Goal: Task Accomplishment & Management: Complete application form

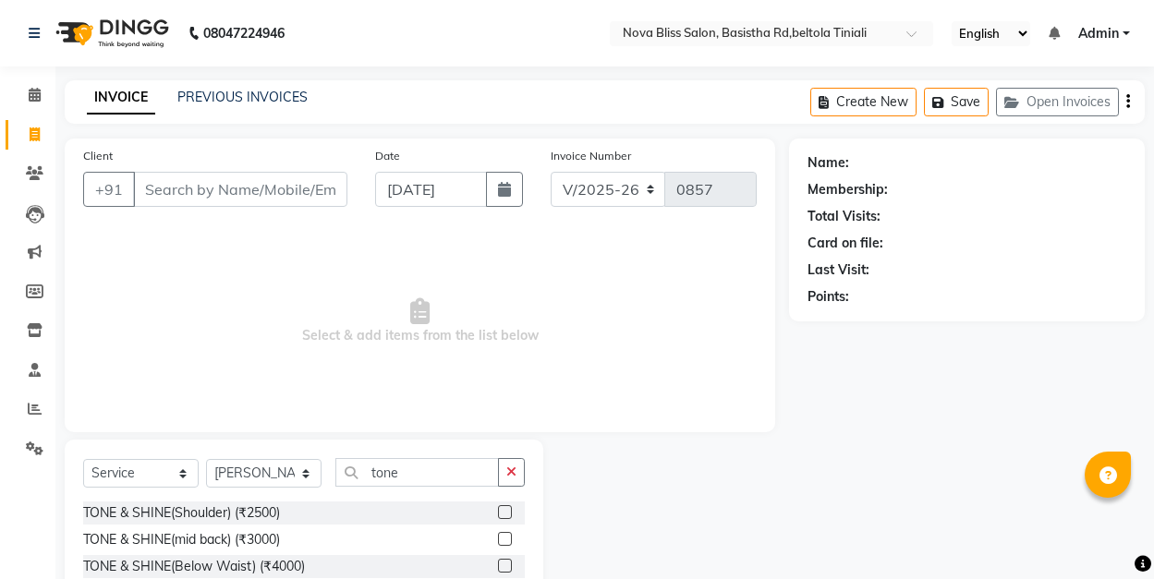
select select "6211"
select select "service"
select select "89432"
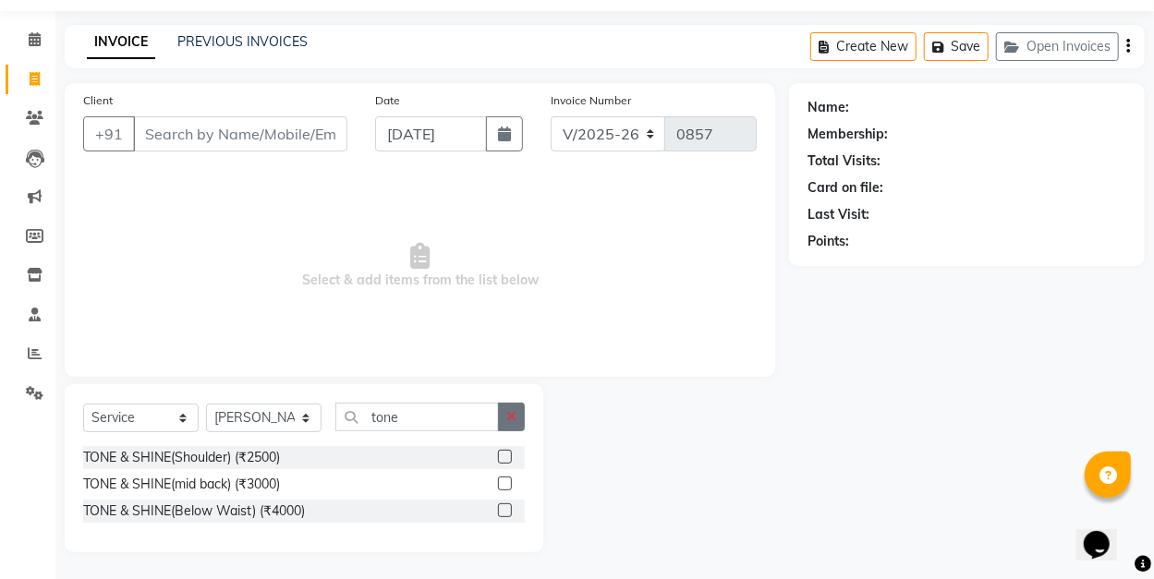
click at [510, 414] on icon "button" at bounding box center [511, 416] width 10 height 13
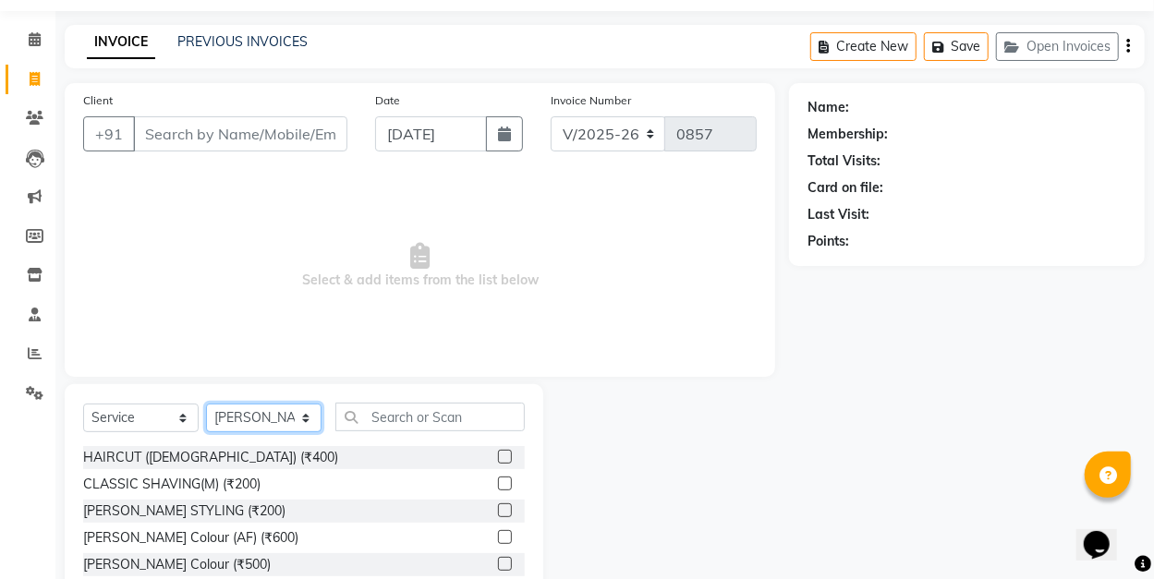
click at [268, 416] on select "Select Stylist [PERSON_NAME] [PERSON_NAME] [PERSON_NAME] Dip [PERSON_NAME] jara…" at bounding box center [263, 418] width 115 height 29
select select "45610"
click at [206, 404] on select "Select Stylist [PERSON_NAME] [PERSON_NAME] [PERSON_NAME] Dip [PERSON_NAME] jara…" at bounding box center [263, 418] width 115 height 29
click at [498, 454] on label at bounding box center [505, 457] width 14 height 14
click at [498, 454] on input "checkbox" at bounding box center [504, 458] width 12 height 12
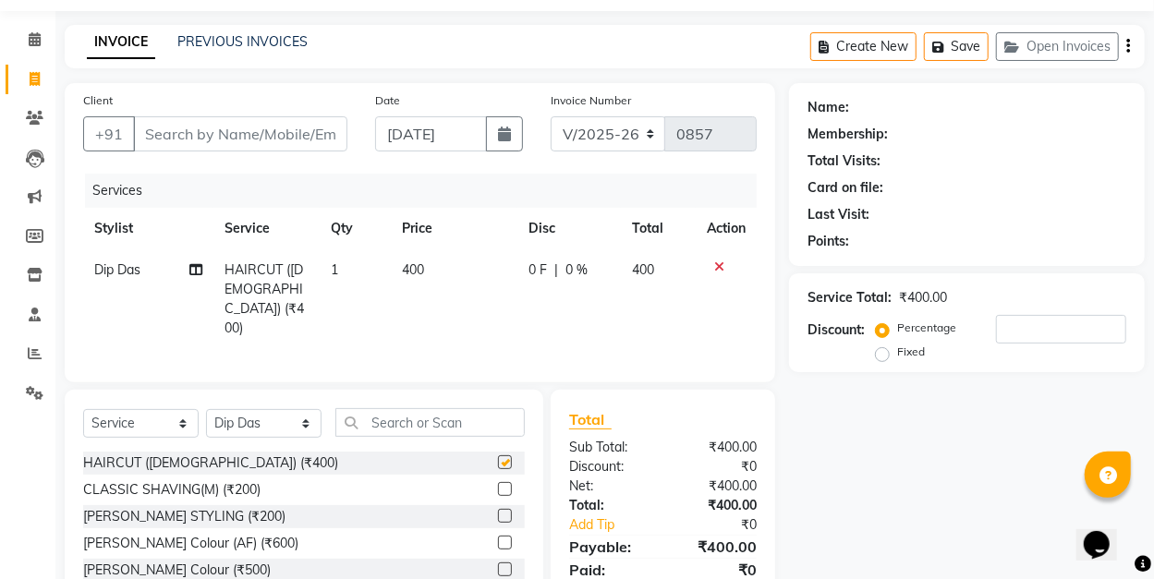
checkbox input "false"
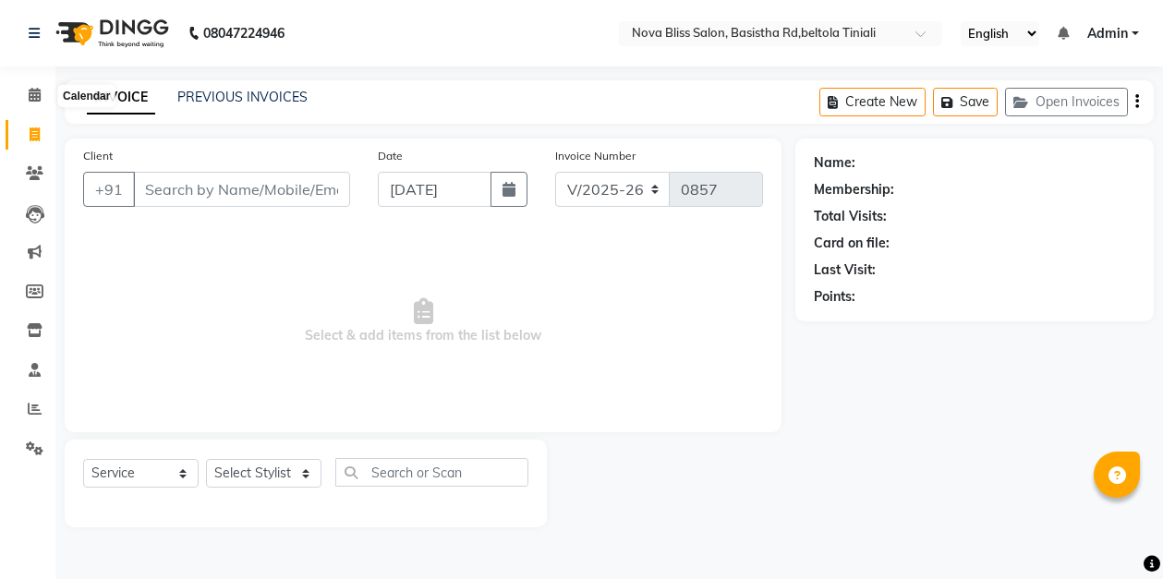
select select "6211"
select select "service"
click at [36, 92] on icon at bounding box center [35, 95] width 12 height 14
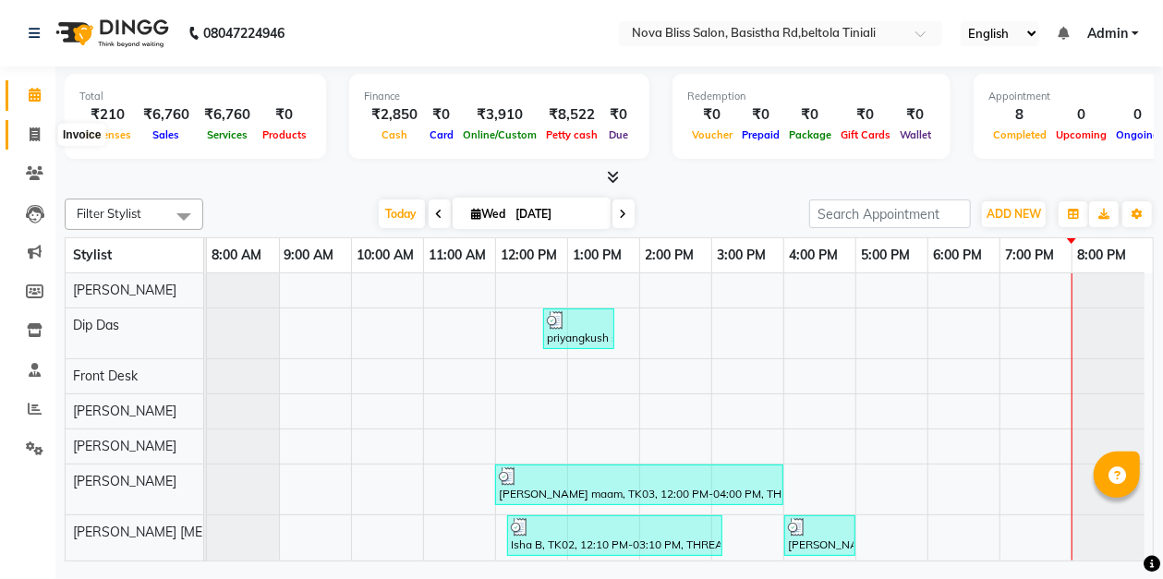
click at [38, 133] on icon at bounding box center [35, 134] width 10 height 14
select select "service"
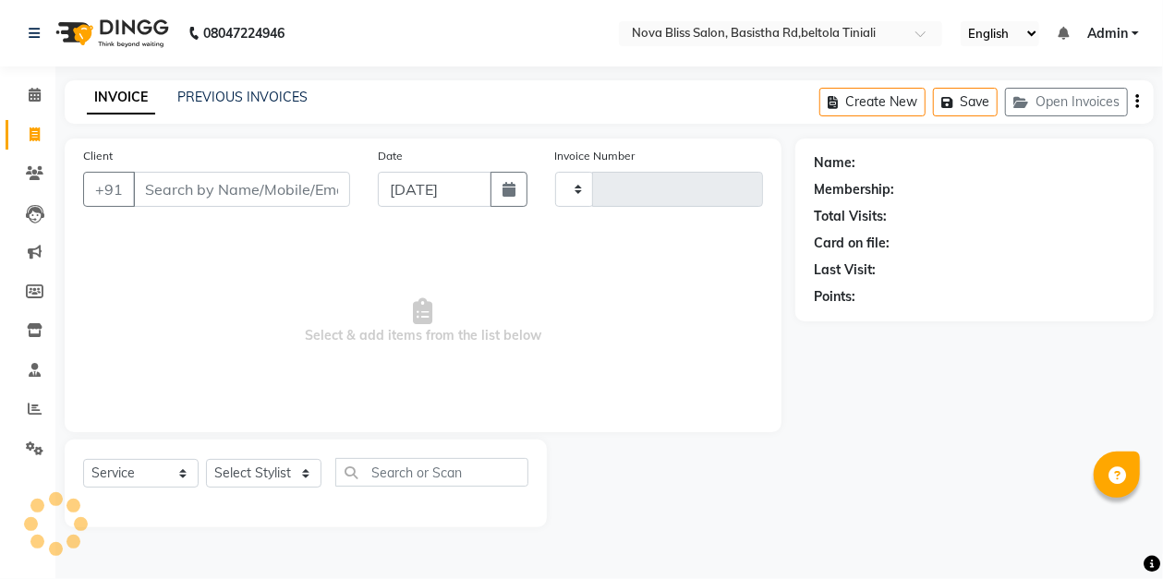
type input "0857"
select select "6211"
click at [133, 468] on select "Select Service Product Membership Package Voucher Prepaid Gift Card" at bounding box center [140, 473] width 115 height 29
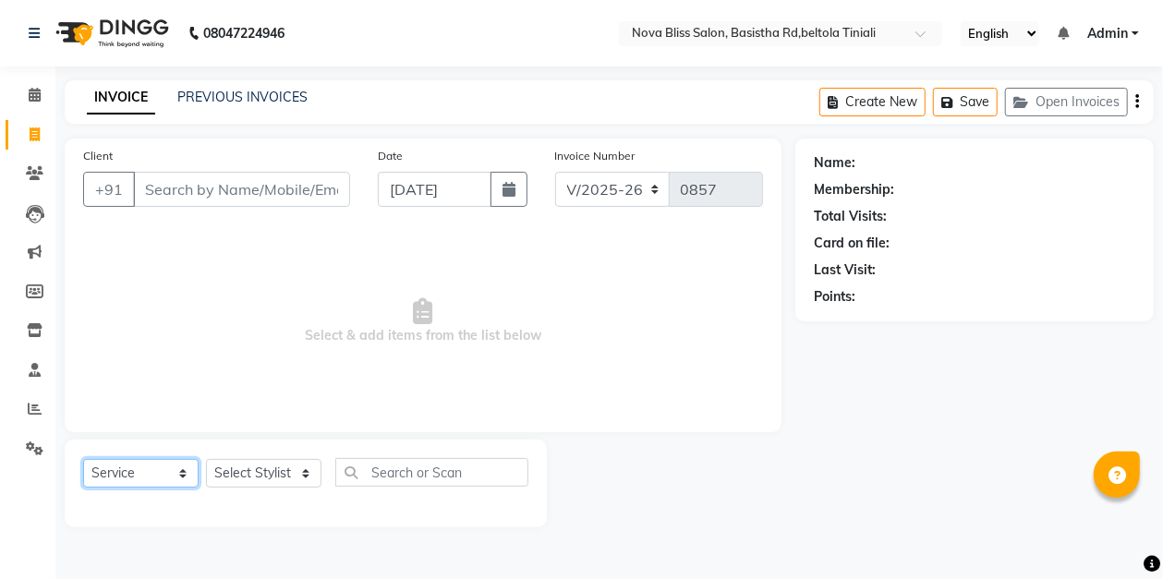
select select "product"
click at [83, 459] on select "Select Service Product Membership Package Voucher Prepaid Gift Card" at bounding box center [140, 473] width 115 height 29
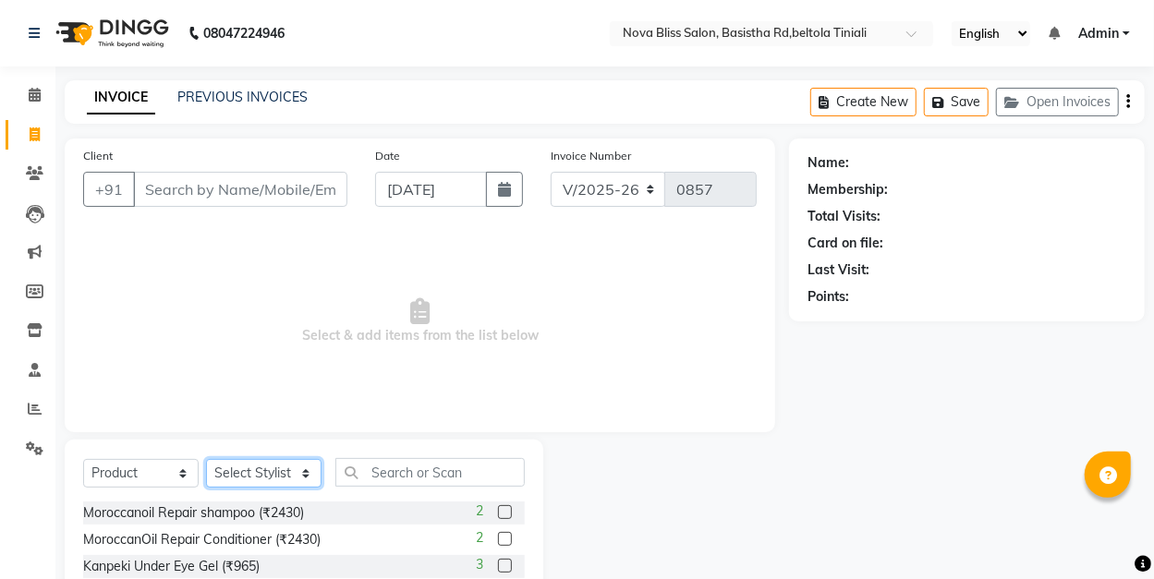
click at [249, 471] on select "Select Stylist [PERSON_NAME] [PERSON_NAME] [PERSON_NAME] Dip [PERSON_NAME] jara…" at bounding box center [263, 473] width 115 height 29
select select "45616"
click at [206, 459] on select "Select Stylist [PERSON_NAME] [PERSON_NAME] [PERSON_NAME] Dip [PERSON_NAME] jara…" at bounding box center [263, 473] width 115 height 29
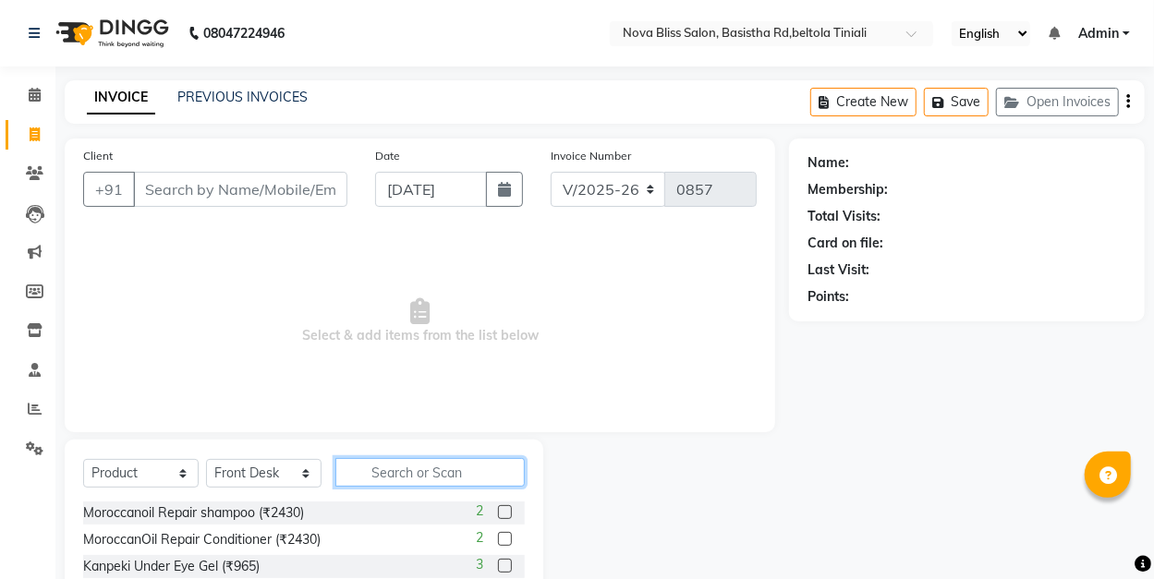
click at [396, 473] on input "text" at bounding box center [429, 472] width 189 height 29
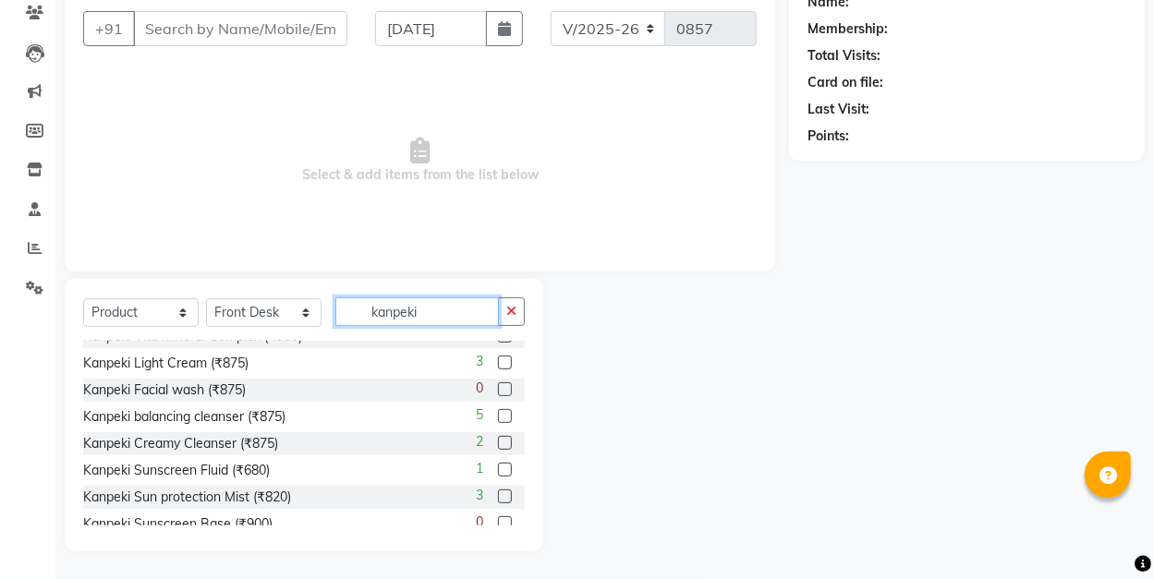
scroll to position [137, 0]
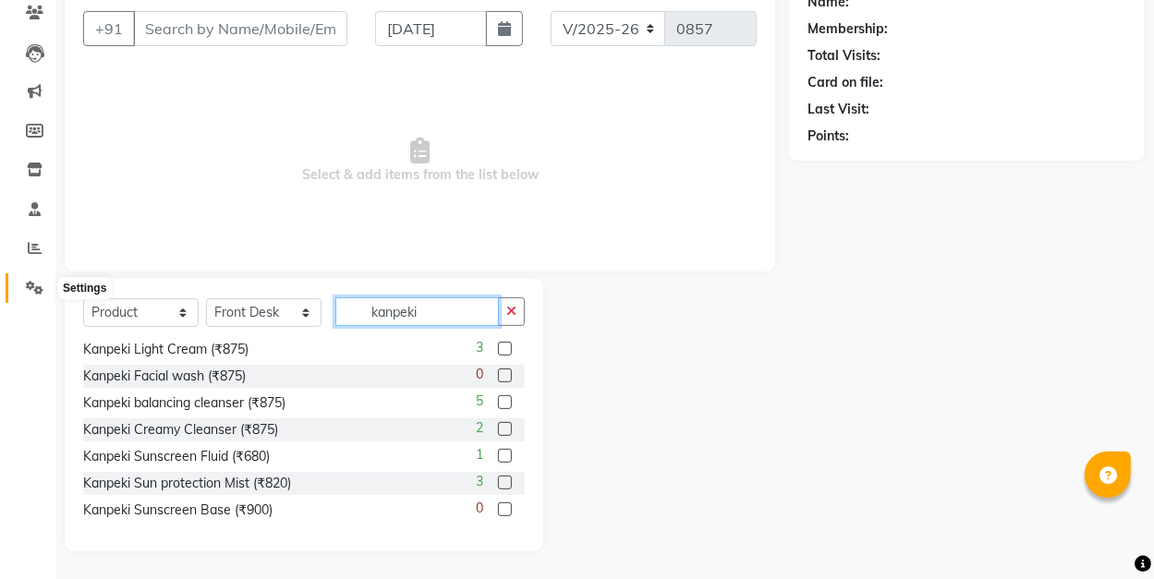
type input "kanpeki"
click at [37, 276] on link "Settings" at bounding box center [28, 288] width 44 height 30
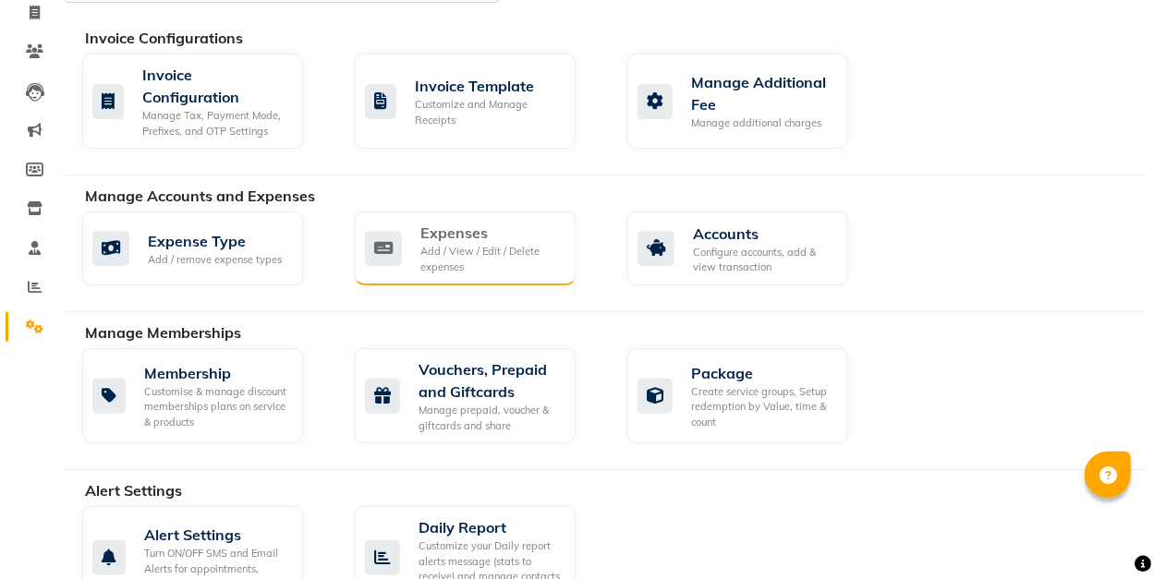
scroll to position [123, 0]
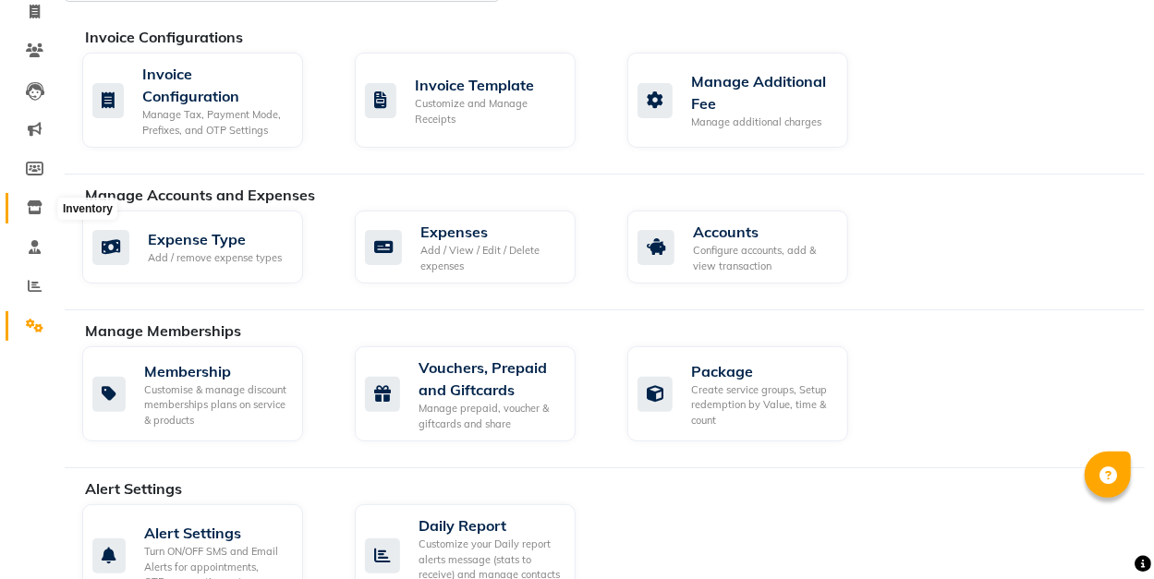
click at [37, 211] on icon at bounding box center [35, 207] width 16 height 14
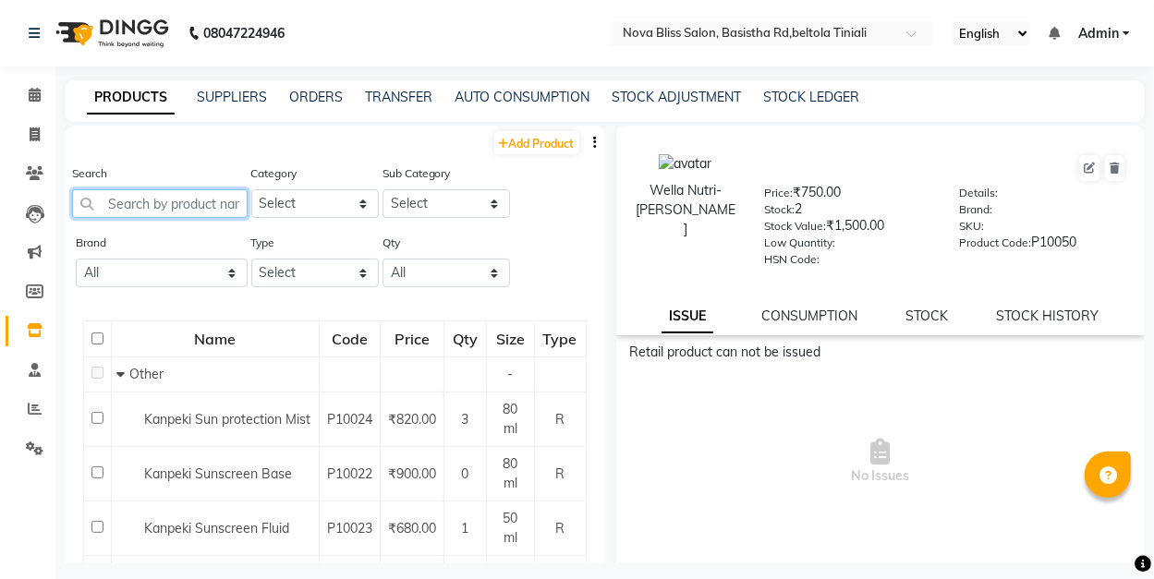
click at [201, 207] on input "text" at bounding box center [160, 203] width 176 height 29
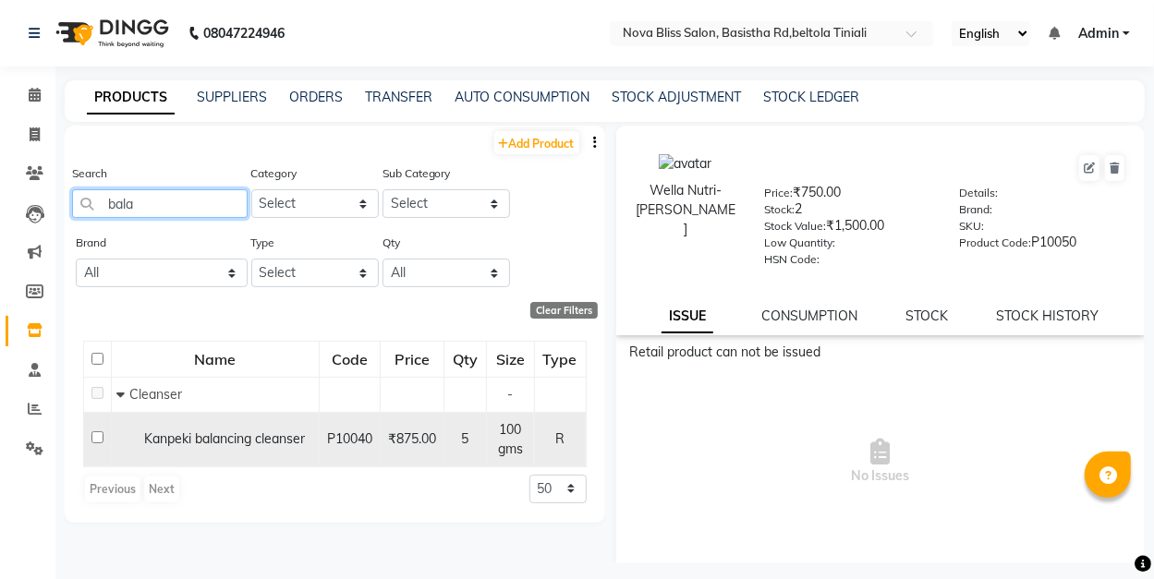
type input "bala"
click at [93, 438] on input "checkbox" at bounding box center [97, 437] width 12 height 12
checkbox input "true"
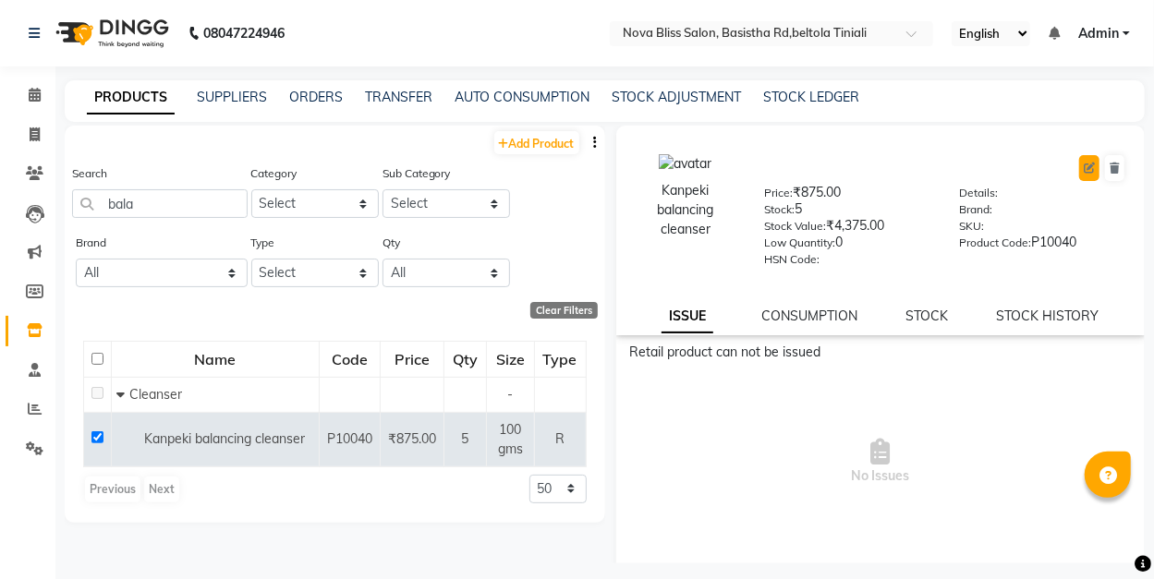
click at [1079, 176] on button at bounding box center [1089, 168] width 20 height 26
select select "R"
select select "false"
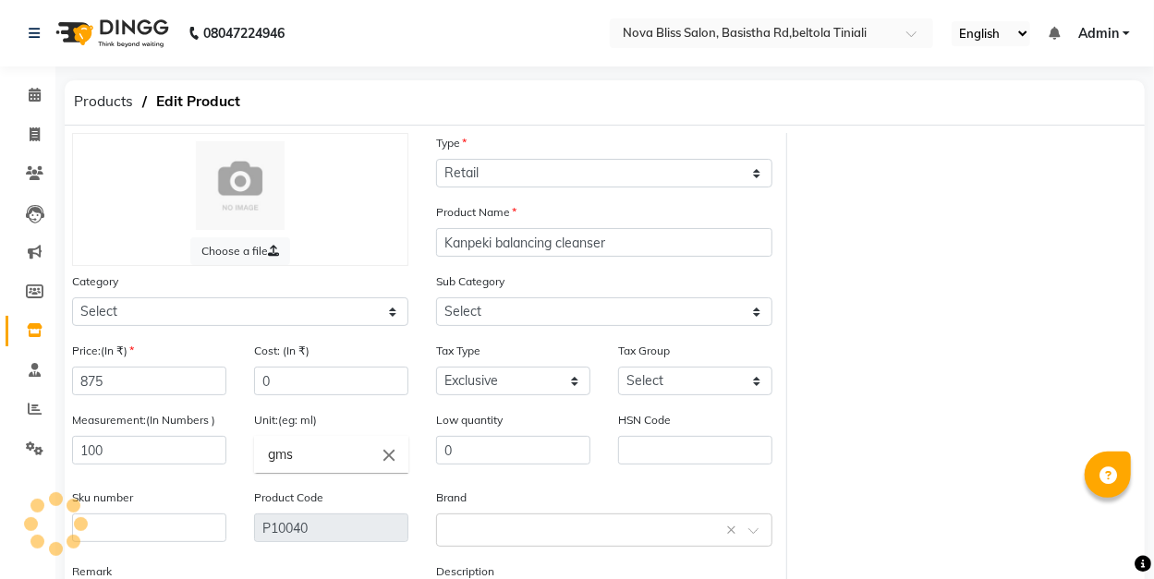
select select "1002401150"
select select "1002401151"
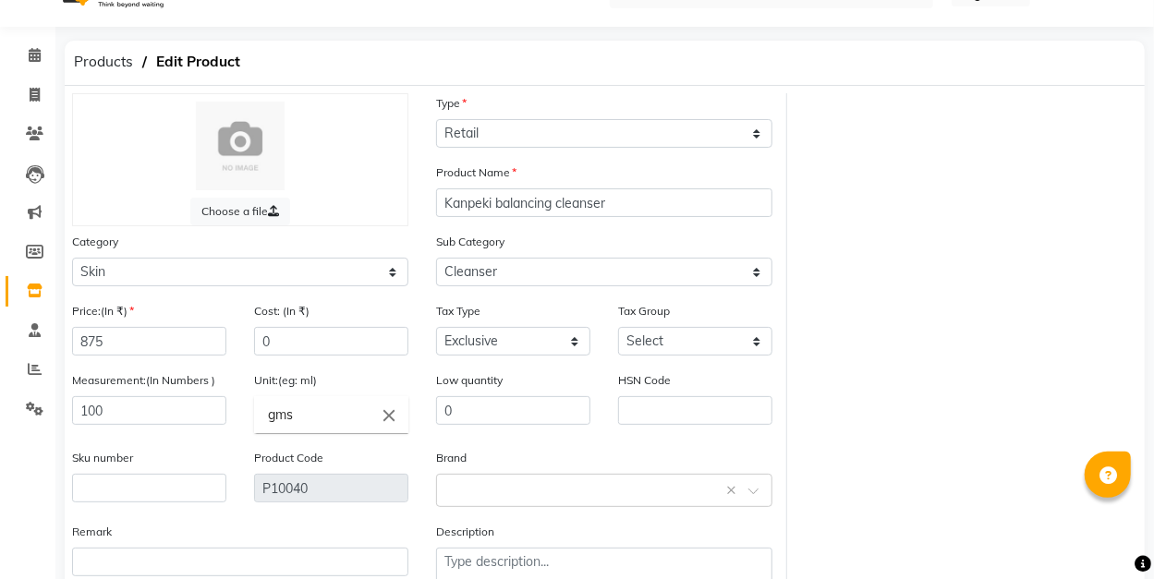
scroll to position [61, 0]
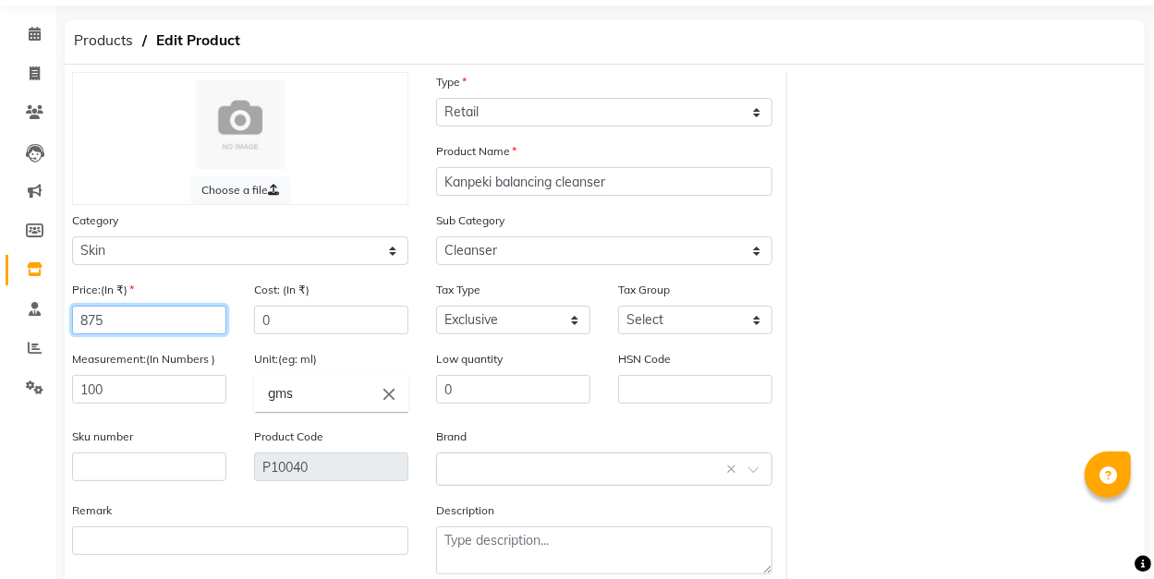
click at [91, 319] on input "875" at bounding box center [149, 320] width 154 height 29
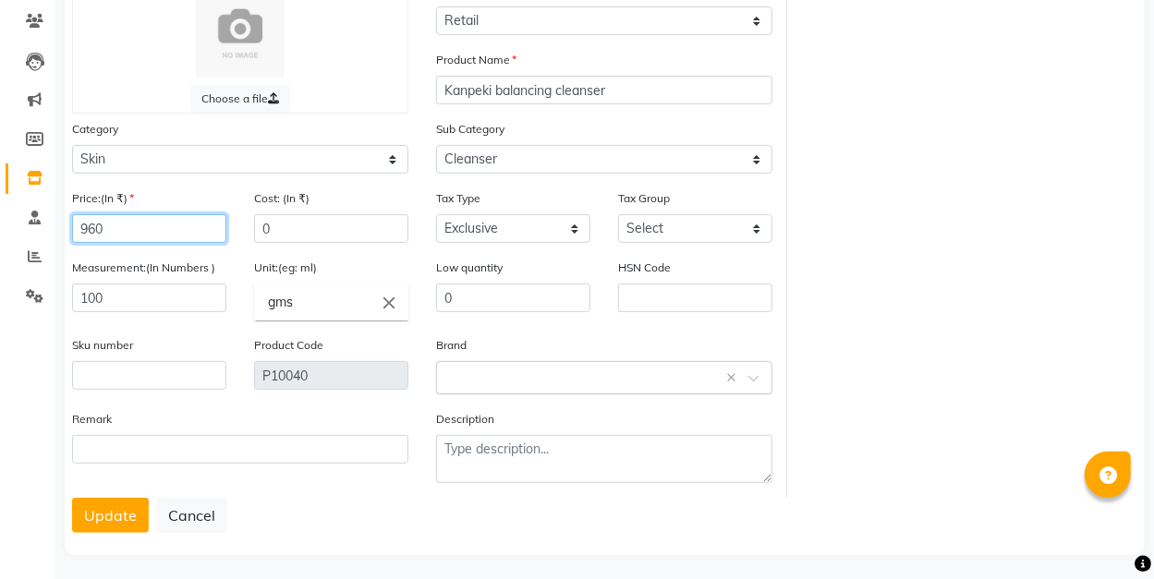
scroll to position [159, 0]
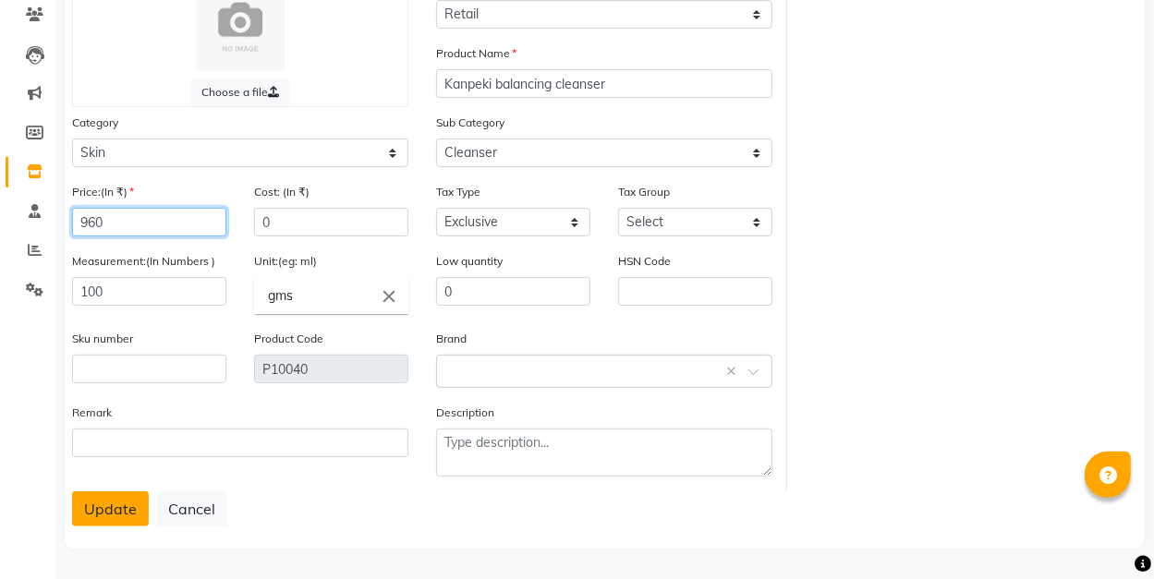
type input "960"
click at [115, 503] on button "Update" at bounding box center [110, 508] width 77 height 35
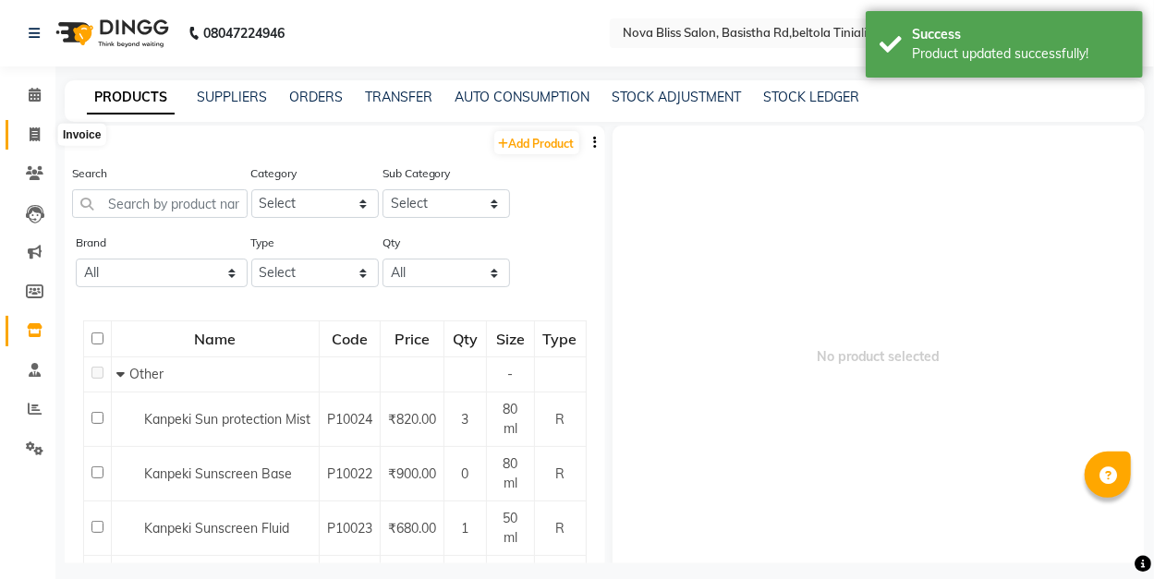
click at [33, 137] on icon at bounding box center [35, 134] width 10 height 14
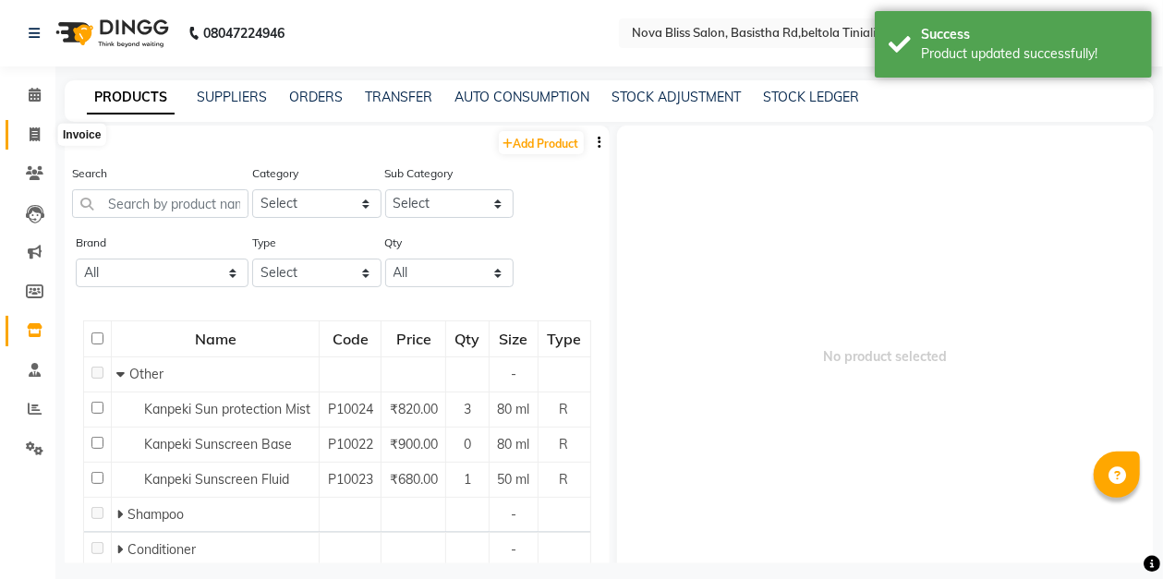
select select "service"
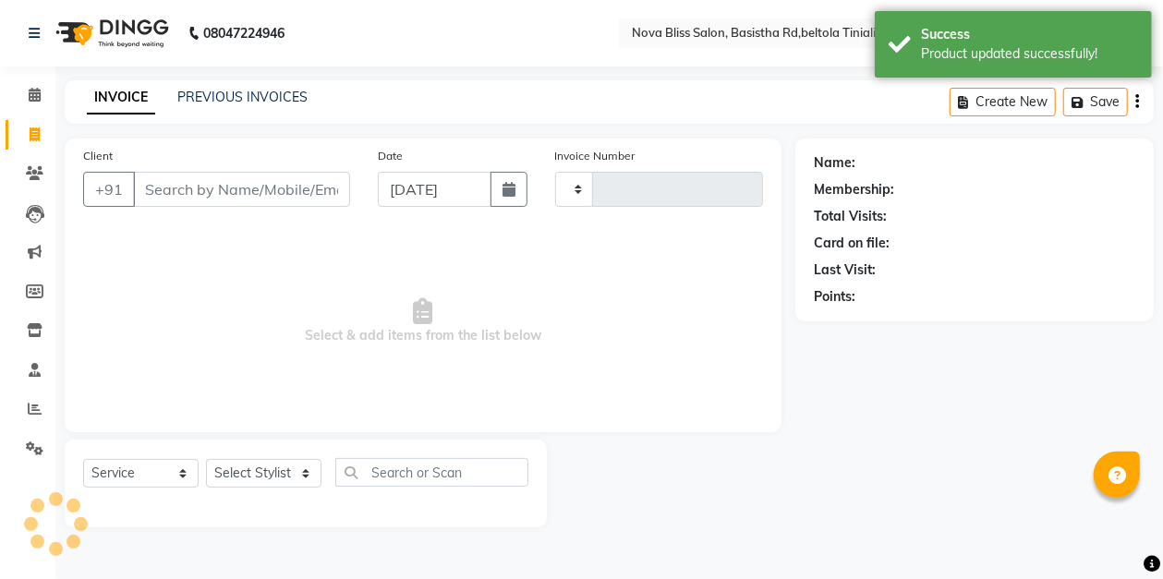
type input "0857"
select select "6211"
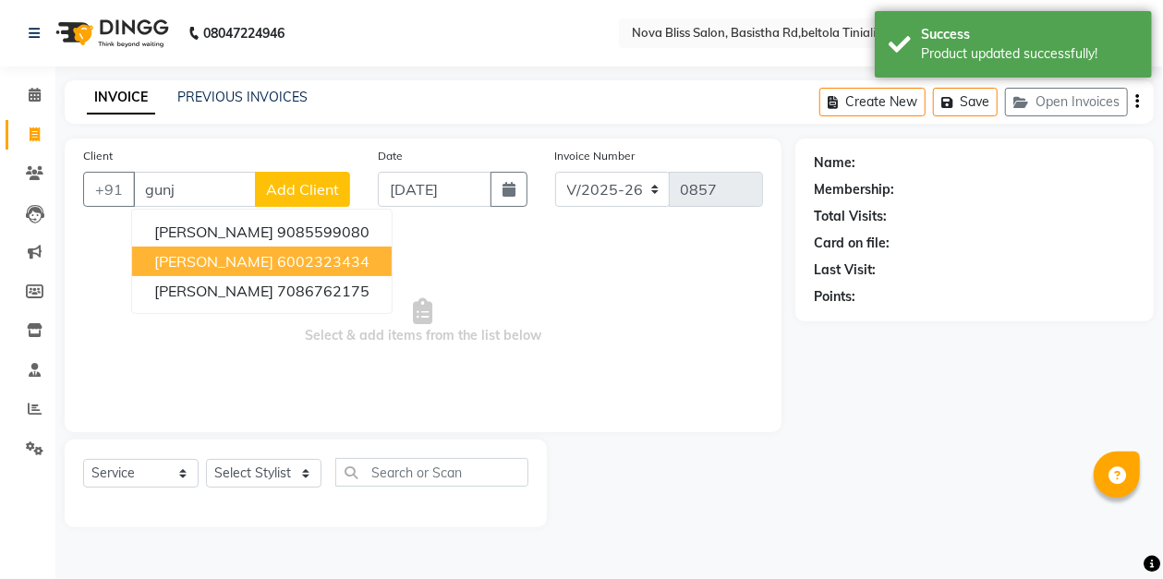
click at [277, 255] on ngb-highlight "6002323434" at bounding box center [323, 261] width 92 height 18
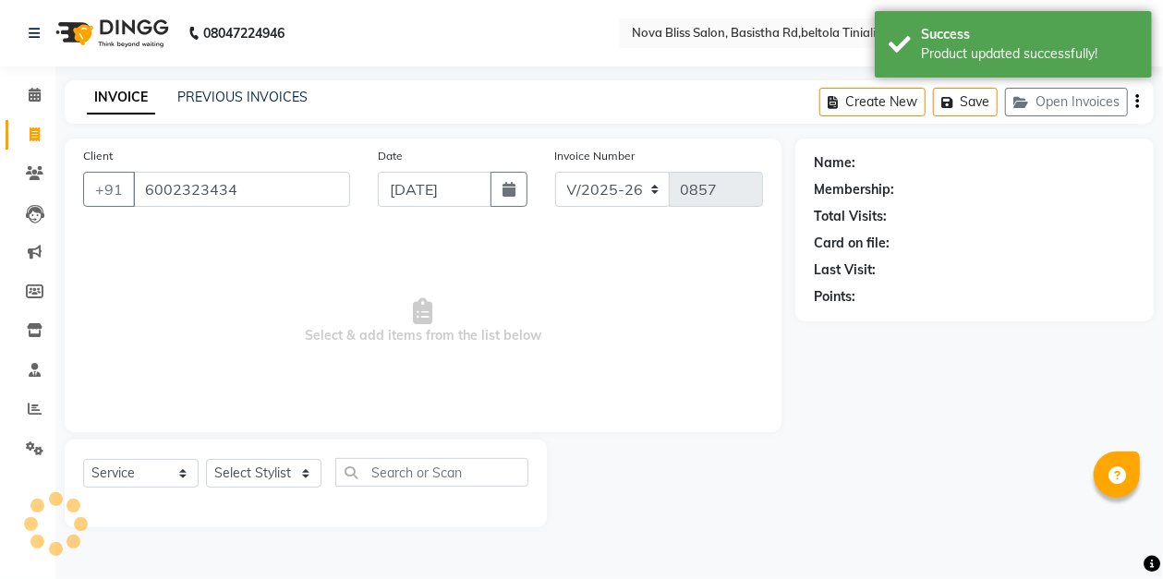
type input "6002323434"
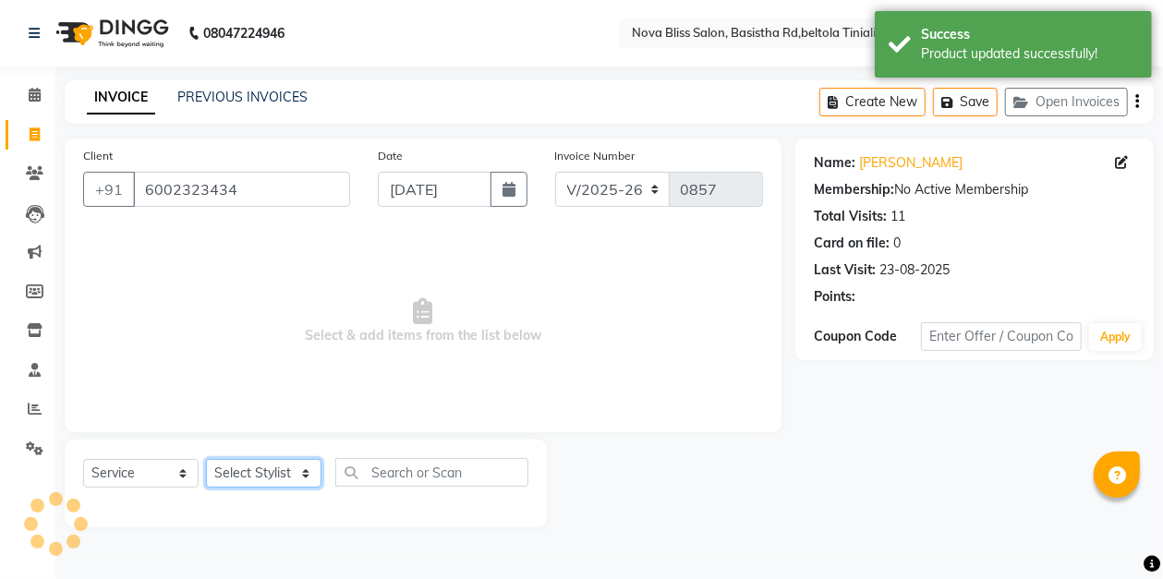
click at [264, 475] on select "Select Stylist [PERSON_NAME] [PERSON_NAME] [PERSON_NAME] Dip [PERSON_NAME] jara…" at bounding box center [263, 473] width 115 height 29
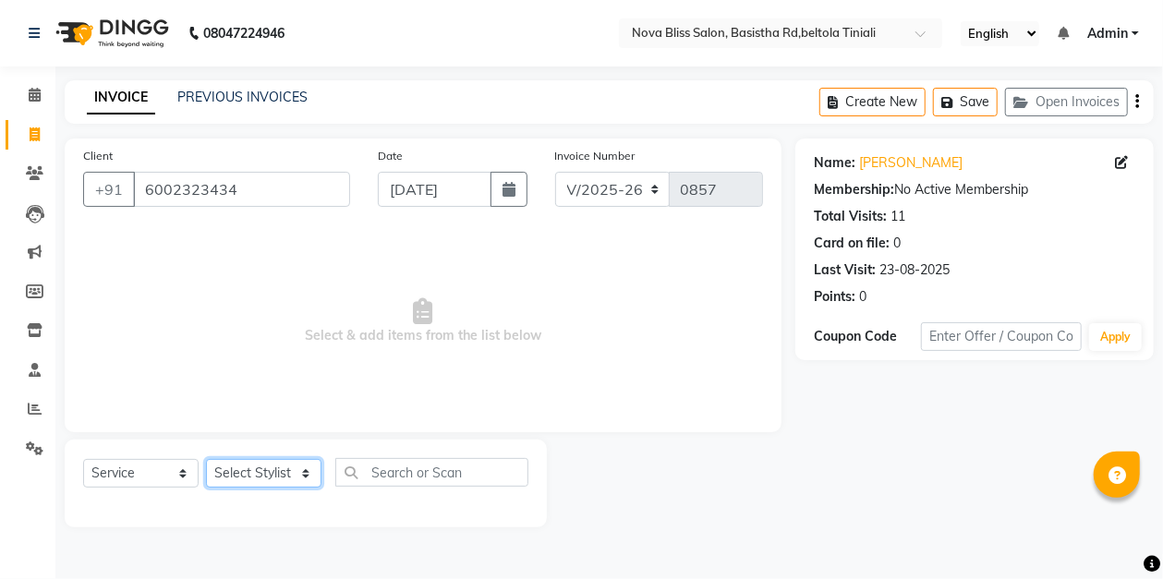
select select "45616"
click at [206, 459] on select "Select Stylist [PERSON_NAME] [PERSON_NAME] [PERSON_NAME] Dip [PERSON_NAME] jara…" at bounding box center [263, 473] width 115 height 29
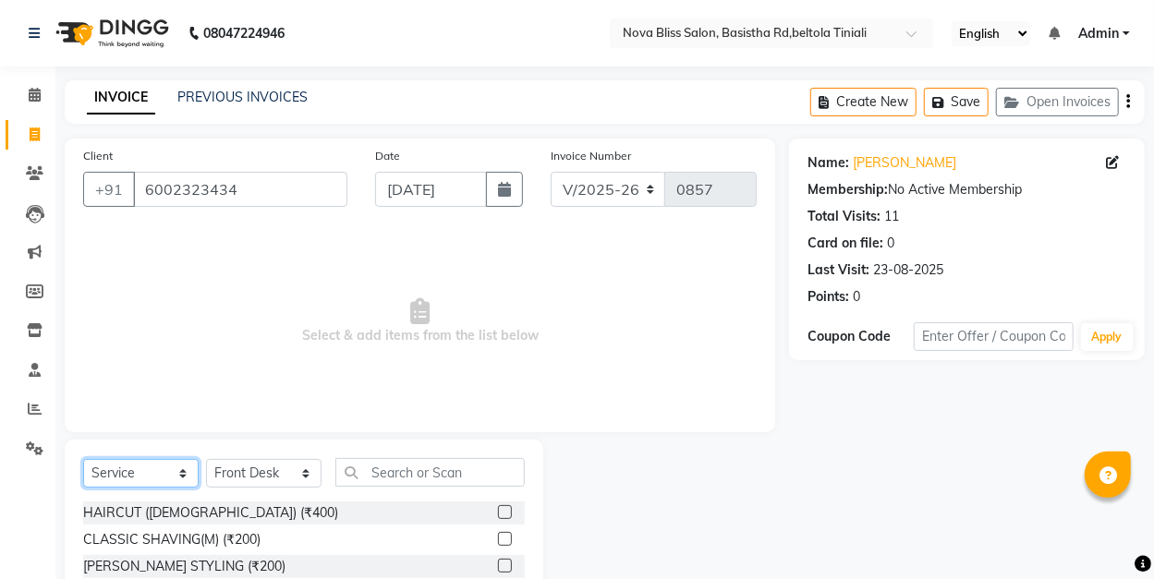
click at [181, 471] on select "Select Service Product Membership Package Voucher Prepaid Gift Card" at bounding box center [140, 473] width 115 height 29
select select "product"
click at [83, 459] on select "Select Service Product Membership Package Voucher Prepaid Gift Card" at bounding box center [140, 473] width 115 height 29
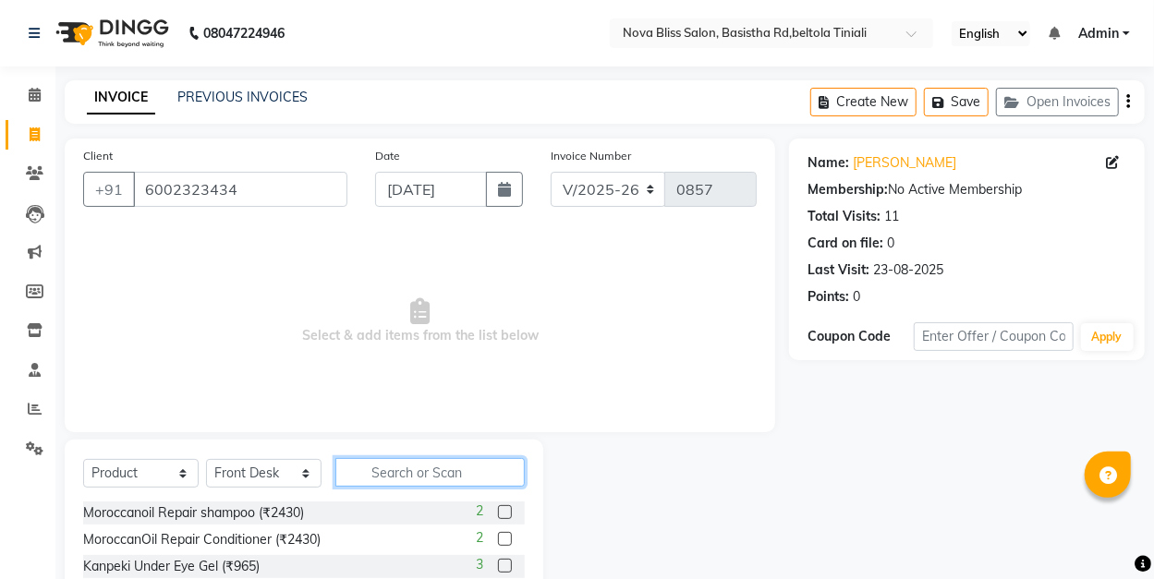
click at [419, 481] on input "text" at bounding box center [429, 472] width 189 height 29
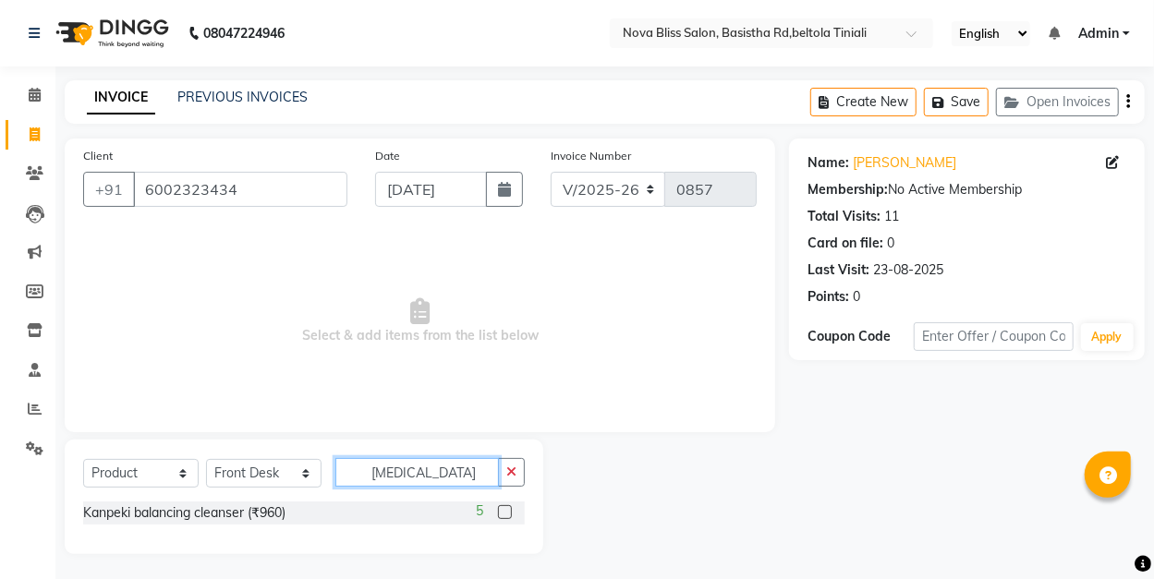
type input "[MEDICAL_DATA]"
click at [506, 516] on label at bounding box center [505, 512] width 14 height 14
click at [506, 516] on input "checkbox" at bounding box center [504, 513] width 12 height 12
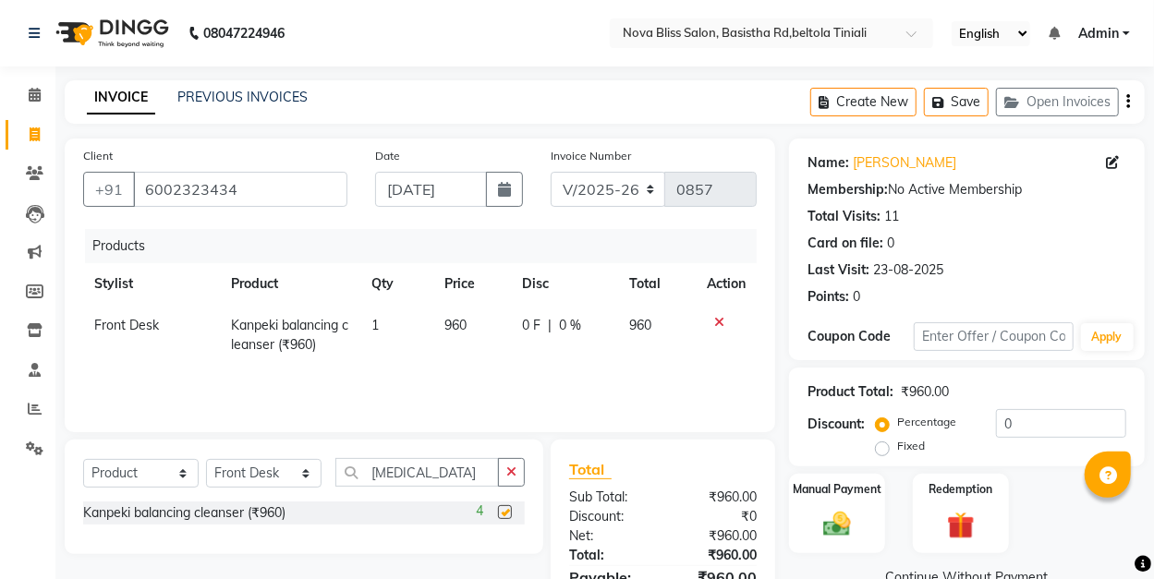
checkbox input "false"
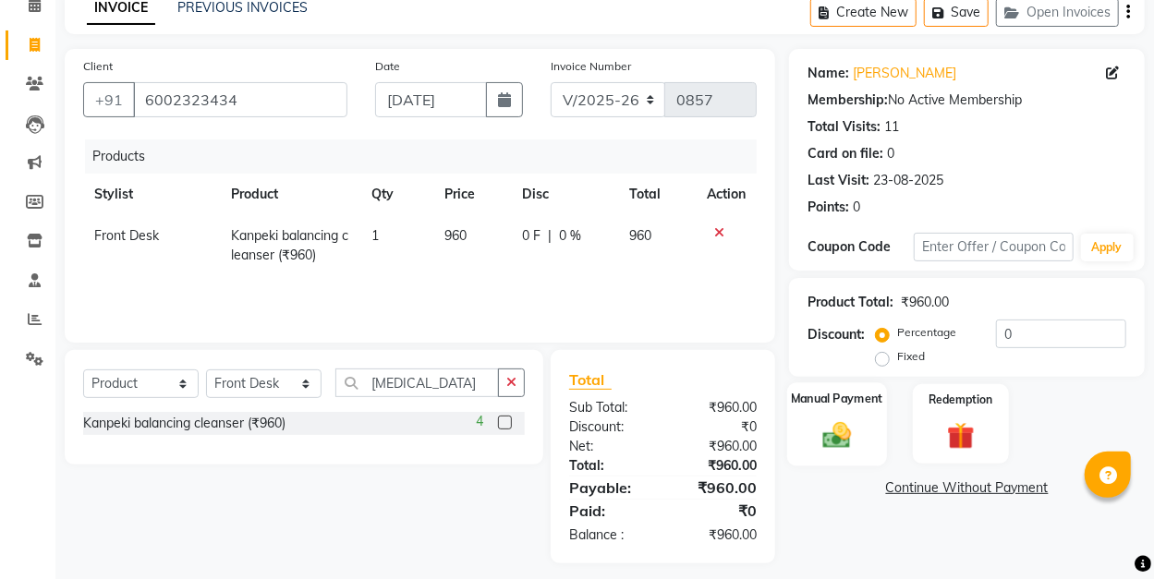
scroll to position [101, 0]
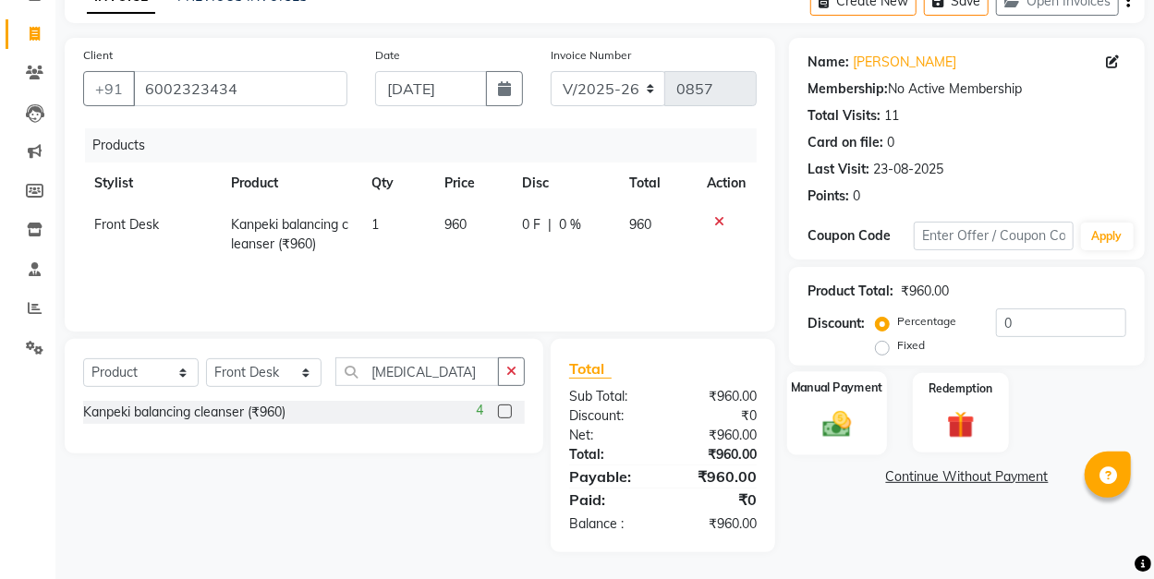
click at [824, 425] on img at bounding box center [837, 423] width 46 height 32
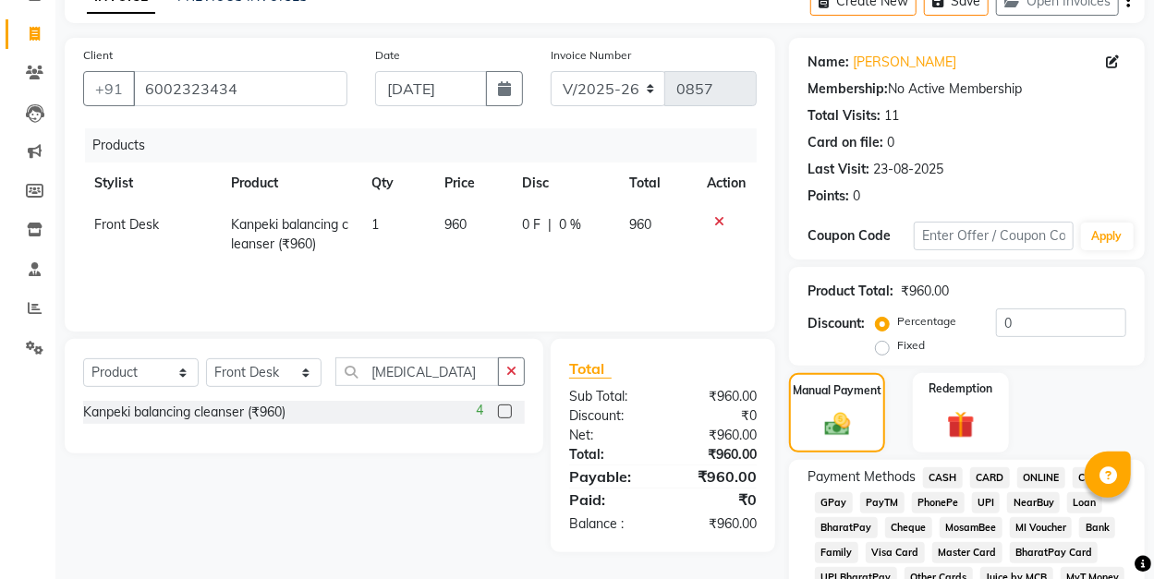
click at [843, 498] on span "GPay" at bounding box center [834, 502] width 38 height 21
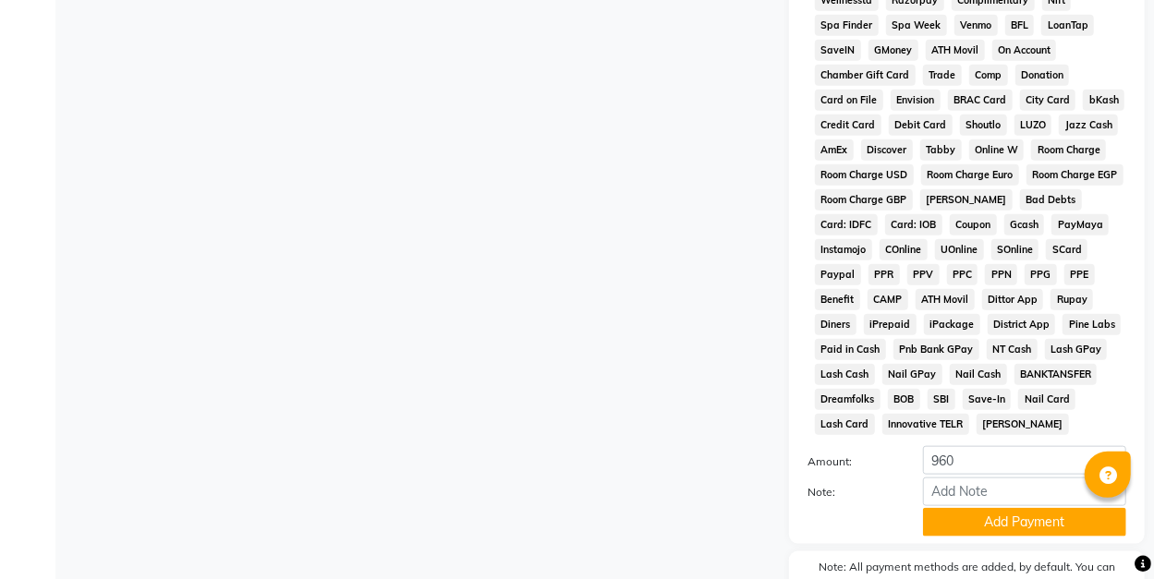
scroll to position [884, 0]
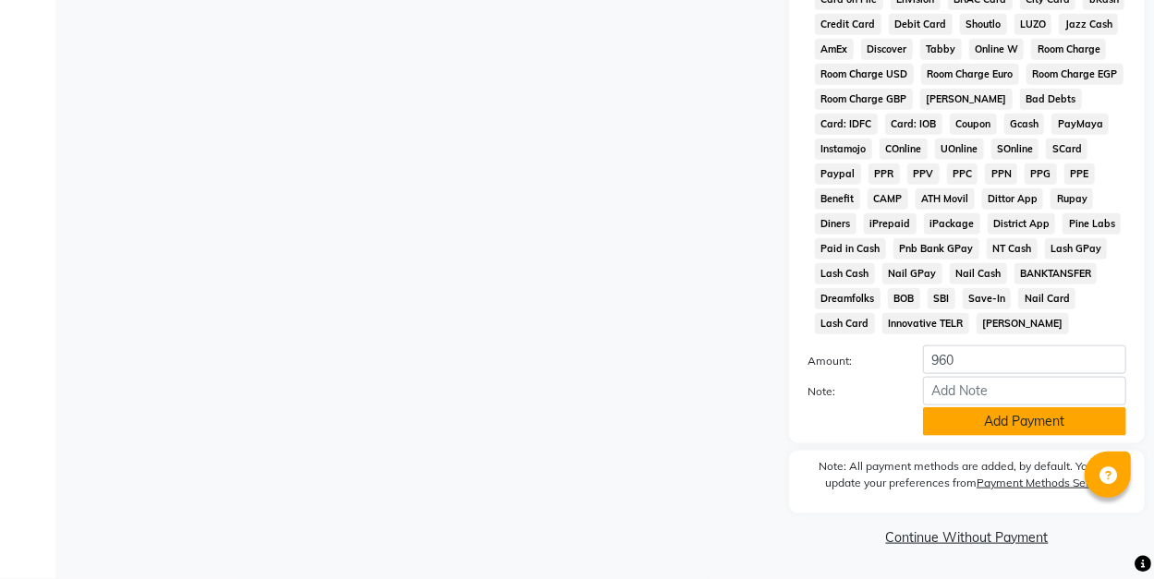
click at [972, 427] on button "Add Payment" at bounding box center [1024, 421] width 203 height 29
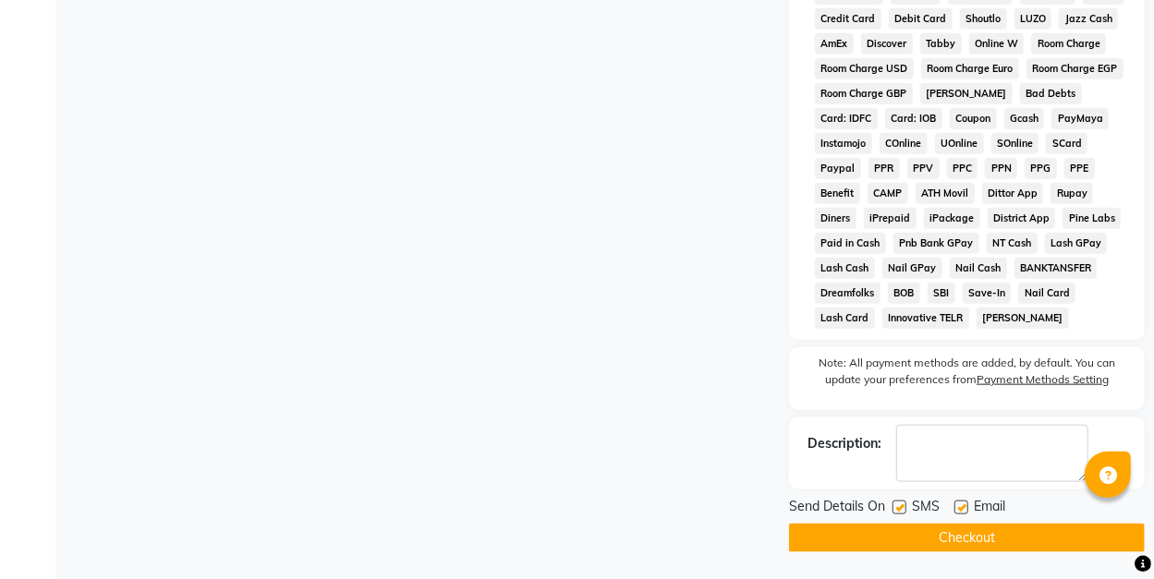
click at [966, 551] on button "Checkout" at bounding box center [967, 538] width 356 height 29
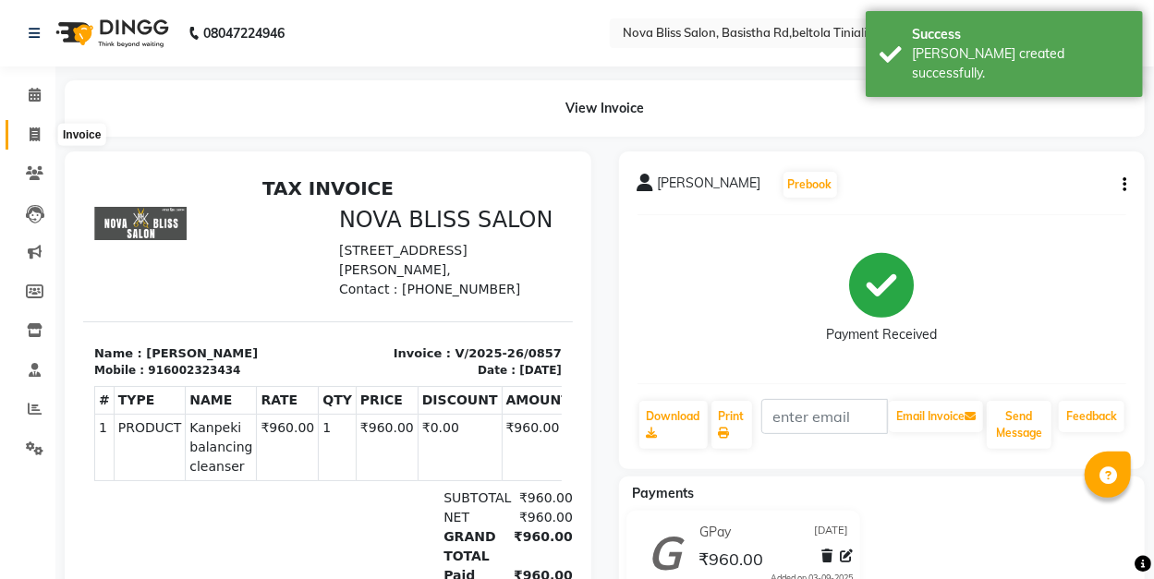
click at [42, 138] on span at bounding box center [34, 135] width 32 height 21
select select "service"
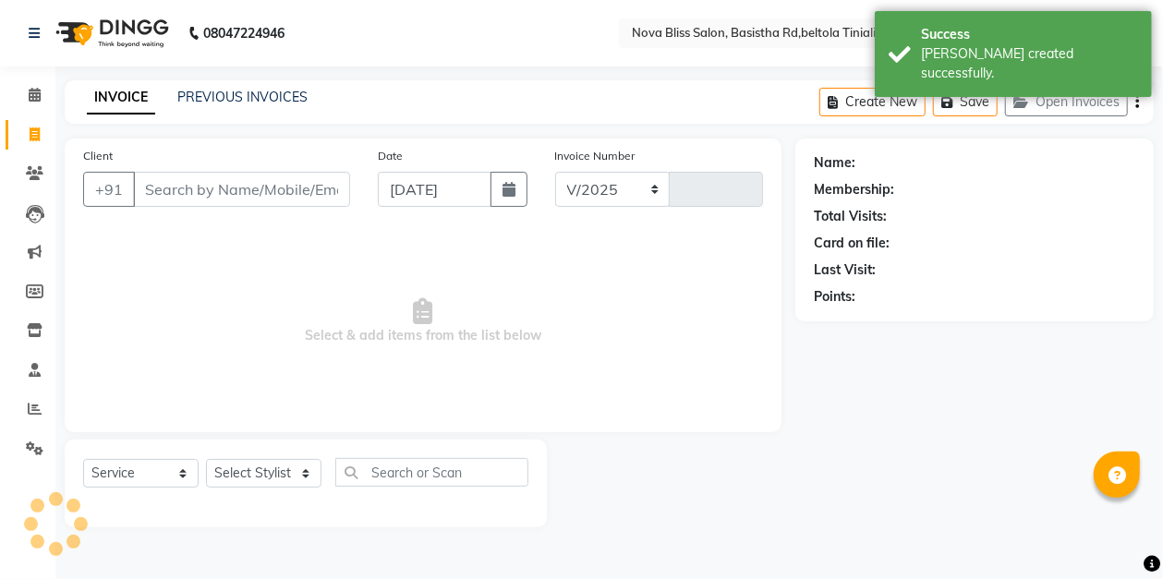
select select "6211"
type input "0858"
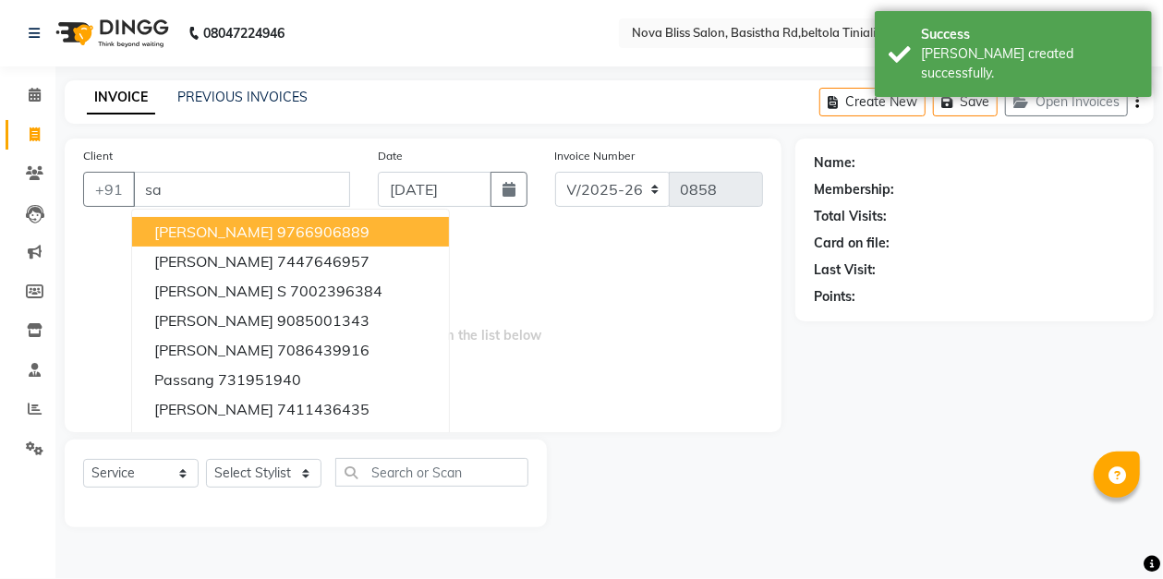
type input "s"
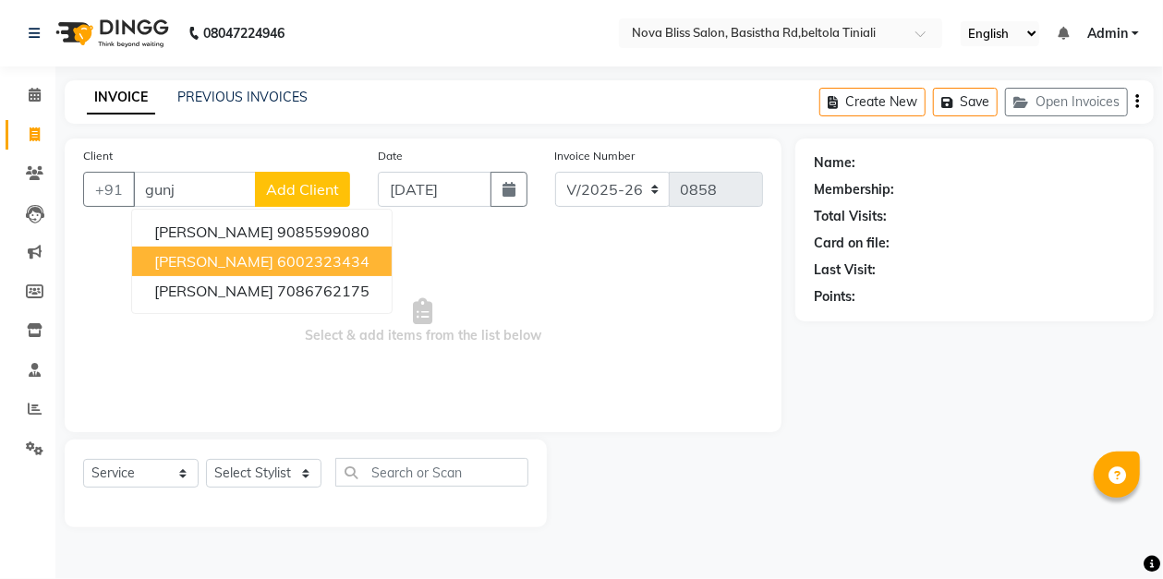
click at [277, 258] on ngb-highlight "6002323434" at bounding box center [323, 261] width 92 height 18
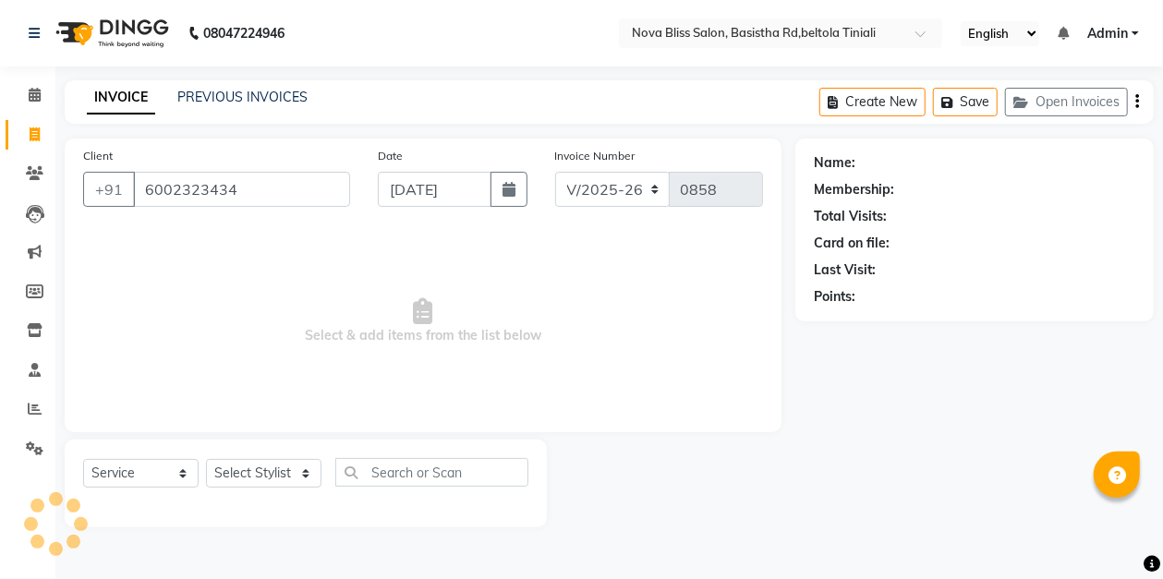
type input "6002323434"
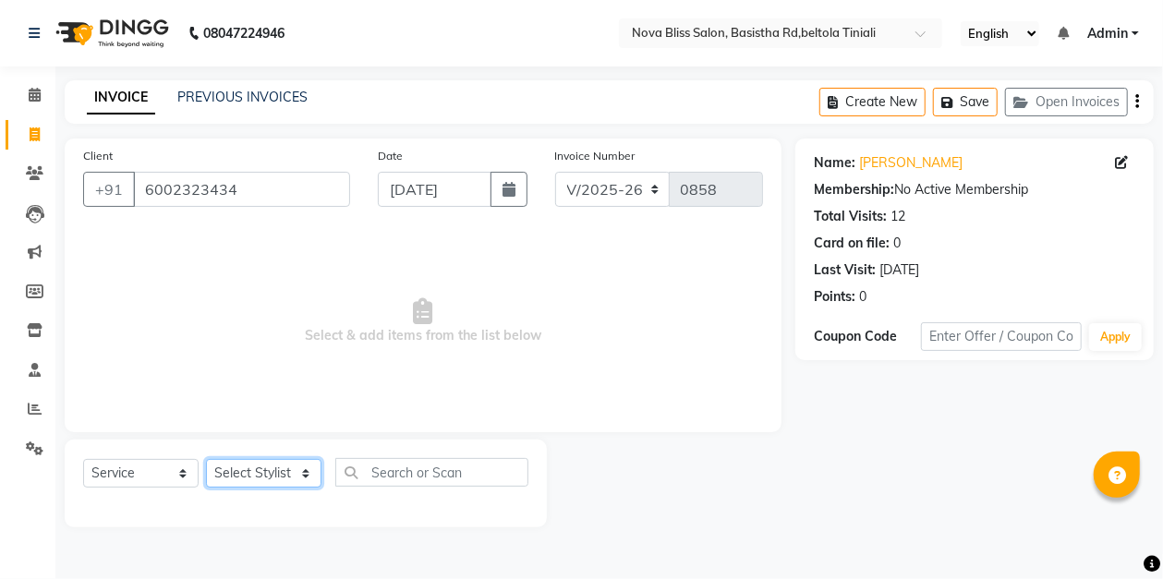
click at [255, 479] on select "Select Stylist [PERSON_NAME] [PERSON_NAME] [PERSON_NAME] Dip [PERSON_NAME] jara…" at bounding box center [263, 473] width 115 height 29
select select "45610"
click at [206, 459] on select "Select Stylist [PERSON_NAME] [PERSON_NAME] [PERSON_NAME] Dip [PERSON_NAME] jara…" at bounding box center [263, 473] width 115 height 29
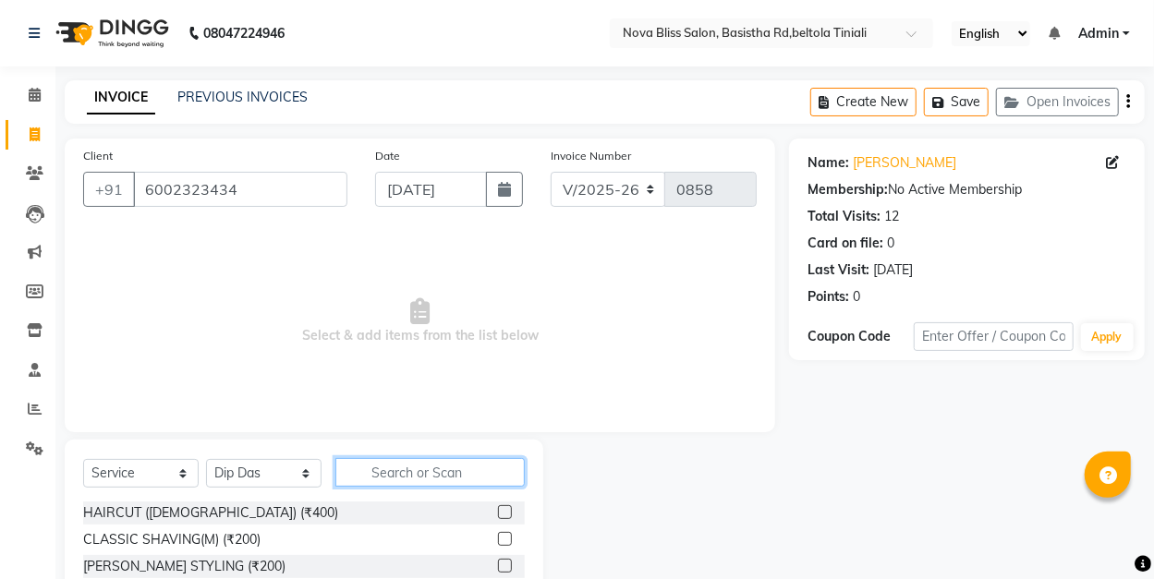
click at [429, 469] on input "text" at bounding box center [429, 472] width 189 height 29
type input "1"
type input "r"
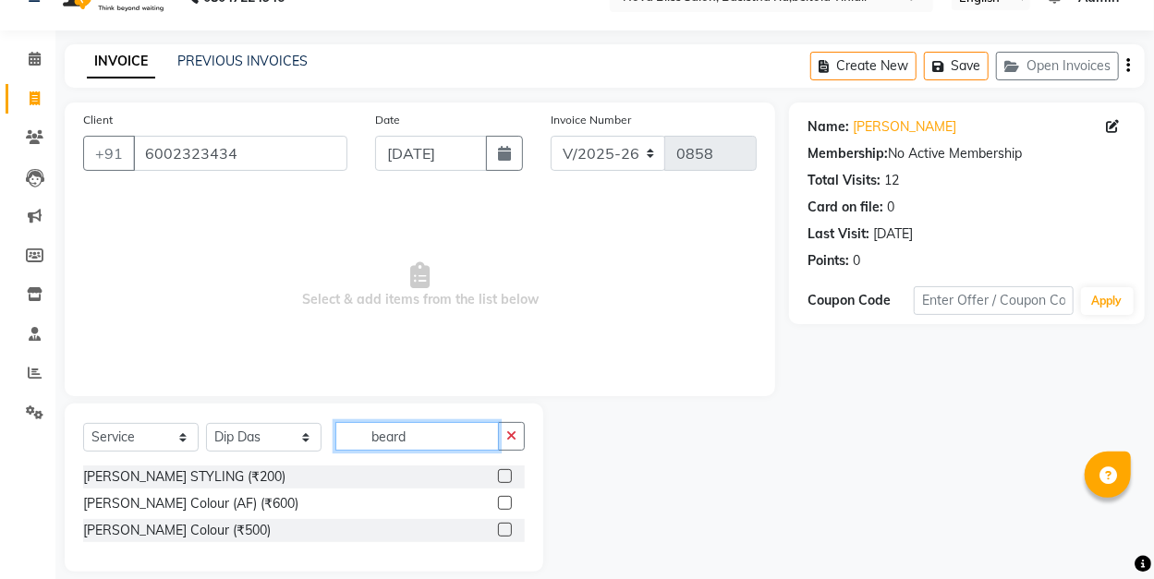
scroll to position [55, 0]
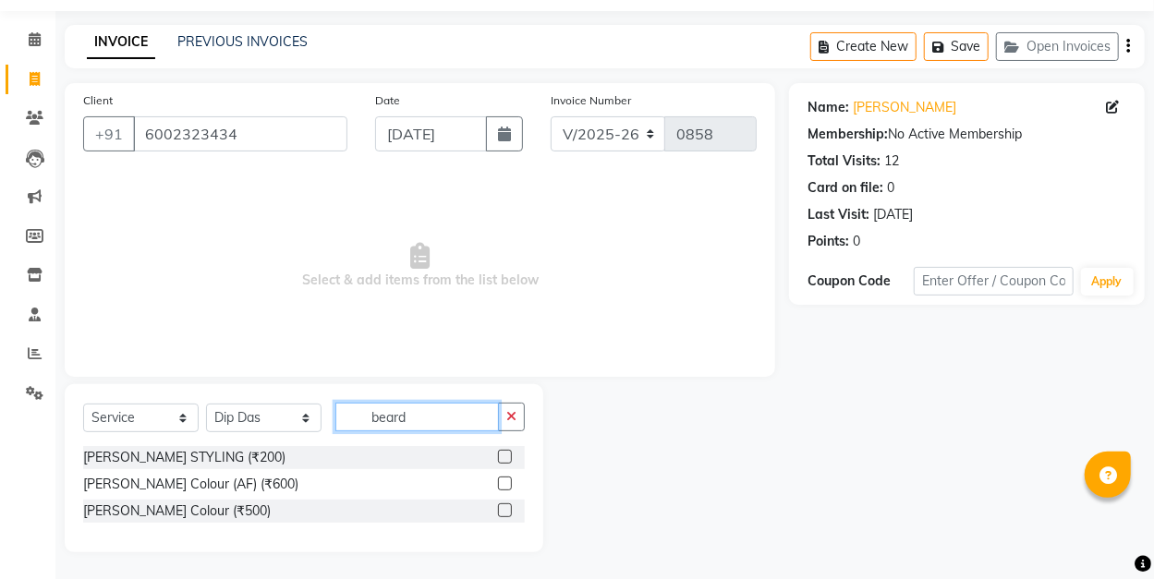
type input "beard"
click at [504, 453] on label at bounding box center [505, 457] width 14 height 14
click at [504, 453] on input "checkbox" at bounding box center [504, 458] width 12 height 12
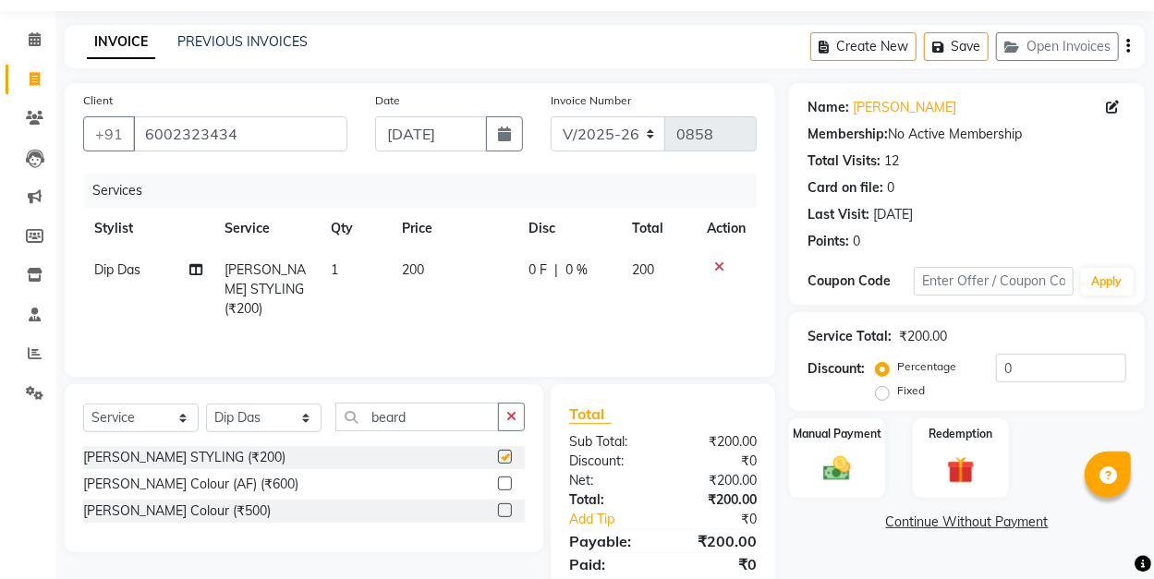
checkbox input "false"
click at [897, 388] on label "Fixed" at bounding box center [911, 390] width 28 height 17
click at [880, 388] on input "Fixed" at bounding box center [885, 390] width 13 height 13
radio input "true"
click at [998, 368] on input "0" at bounding box center [1061, 368] width 130 height 29
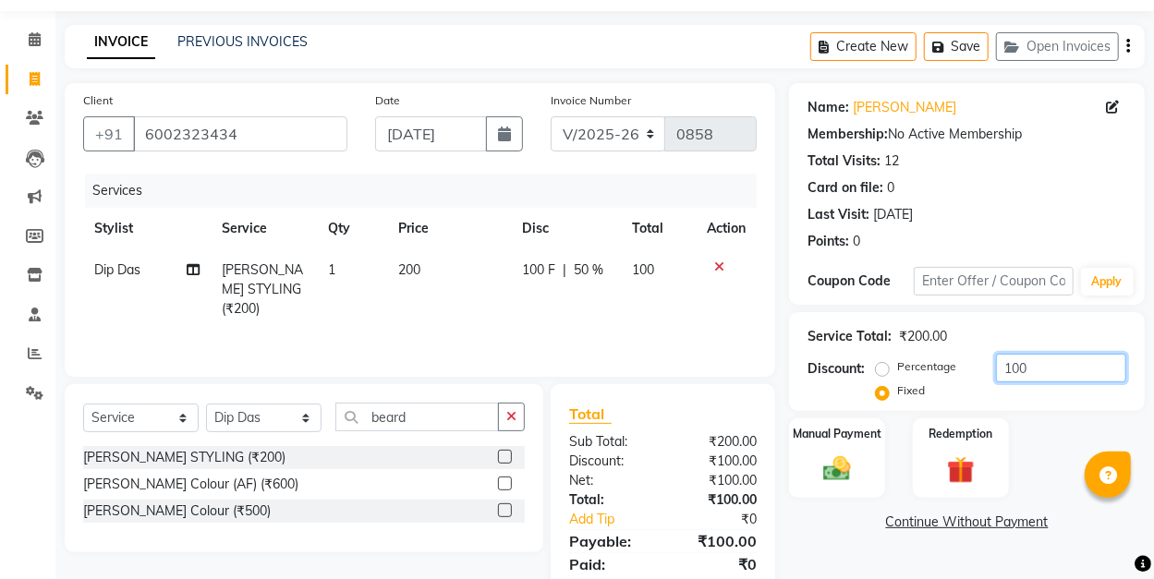
type input "100"
click at [652, 329] on div "Services Stylist Service Qty Price Disc Total Action Dip Das [PERSON_NAME] STYL…" at bounding box center [419, 266] width 673 height 185
click at [841, 431] on label "Manual Payment" at bounding box center [837, 433] width 92 height 18
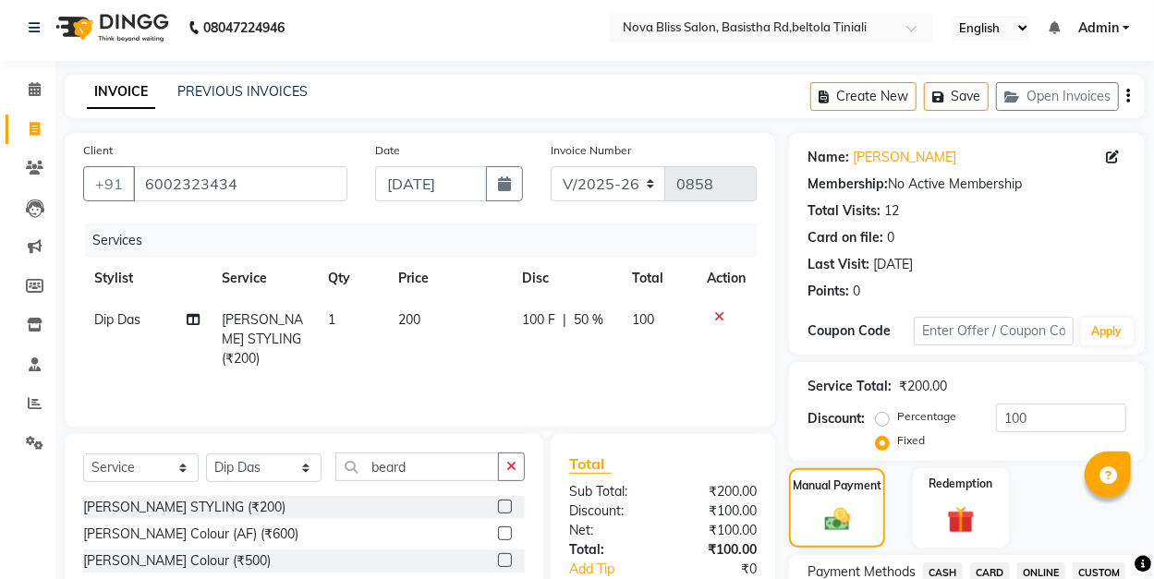
scroll to position [0, 0]
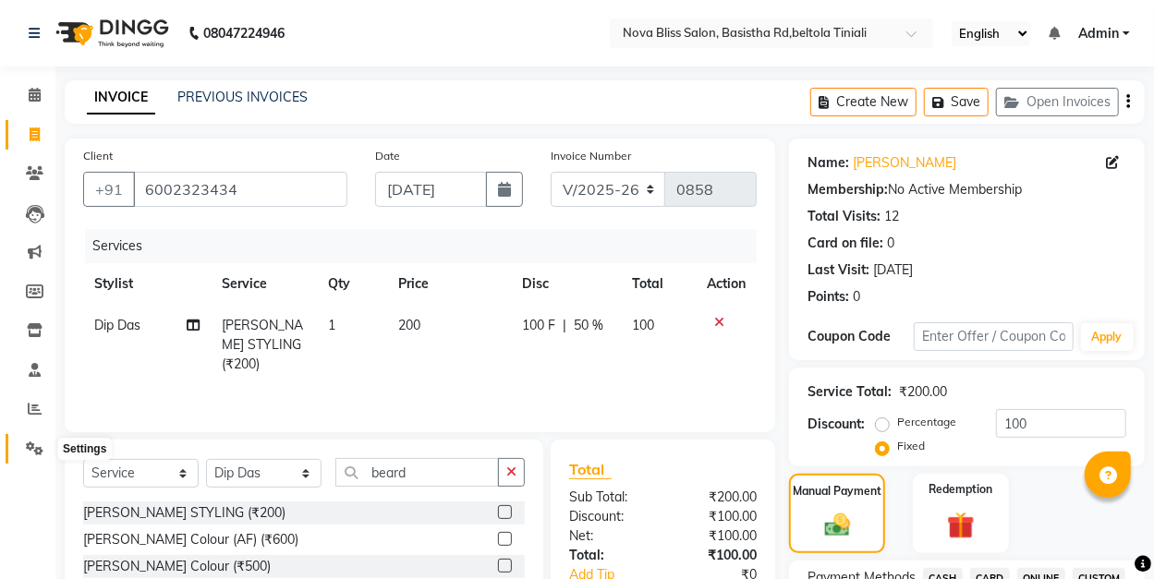
click at [32, 445] on icon at bounding box center [35, 449] width 18 height 14
click at [508, 50] on nav "08047224946 Select Location × Nova Bliss Salon, Basistha Rd,beltola Tiniali Eng…" at bounding box center [577, 33] width 1154 height 67
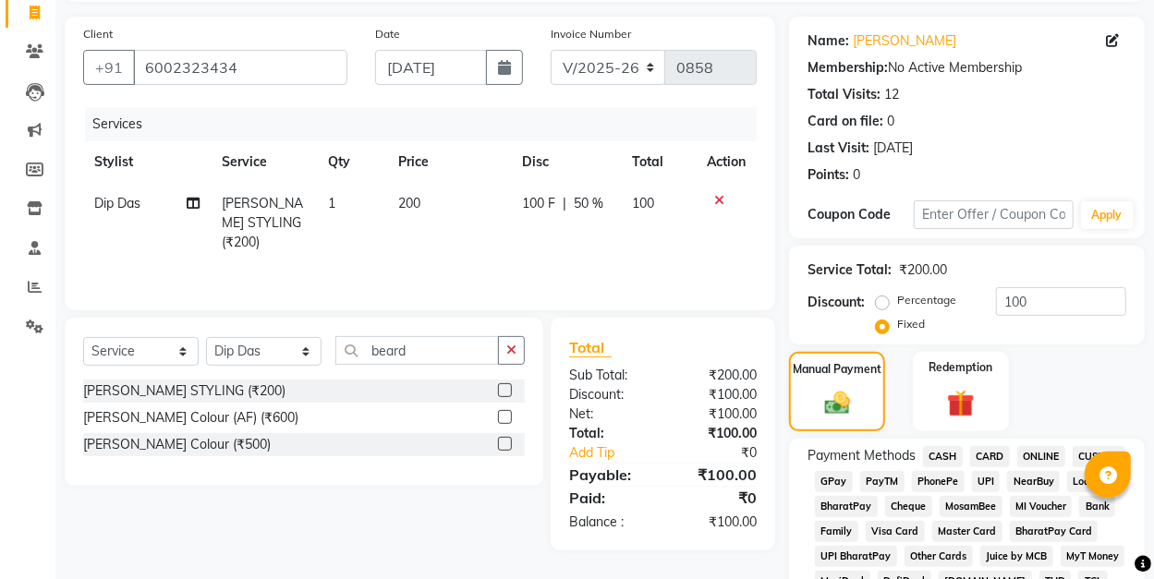
scroll to position [123, 0]
click at [842, 483] on span "GPay" at bounding box center [834, 480] width 38 height 21
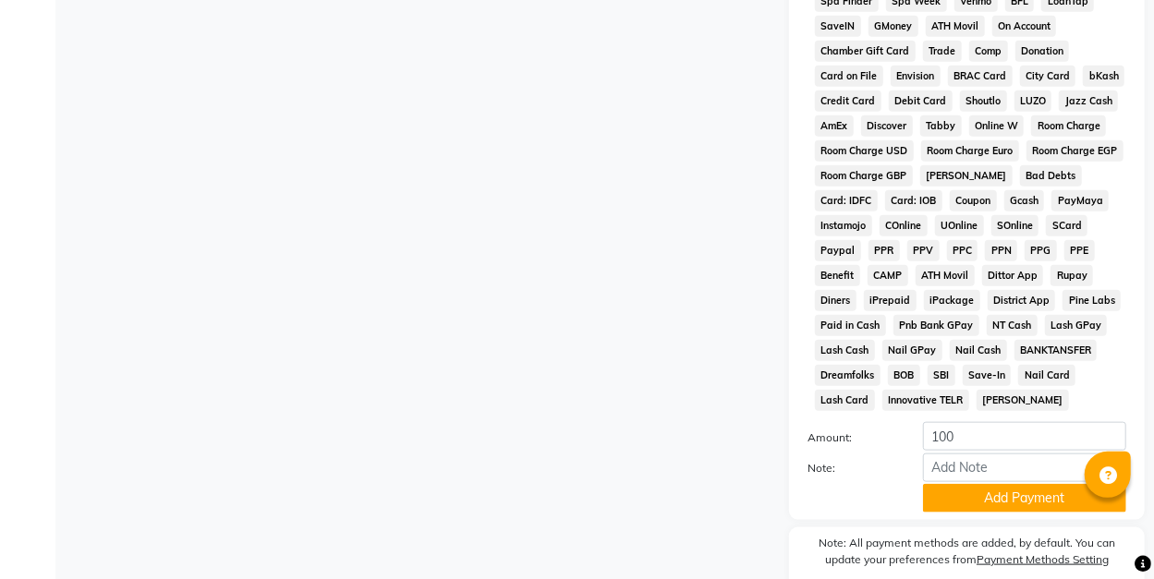
scroll to position [884, 0]
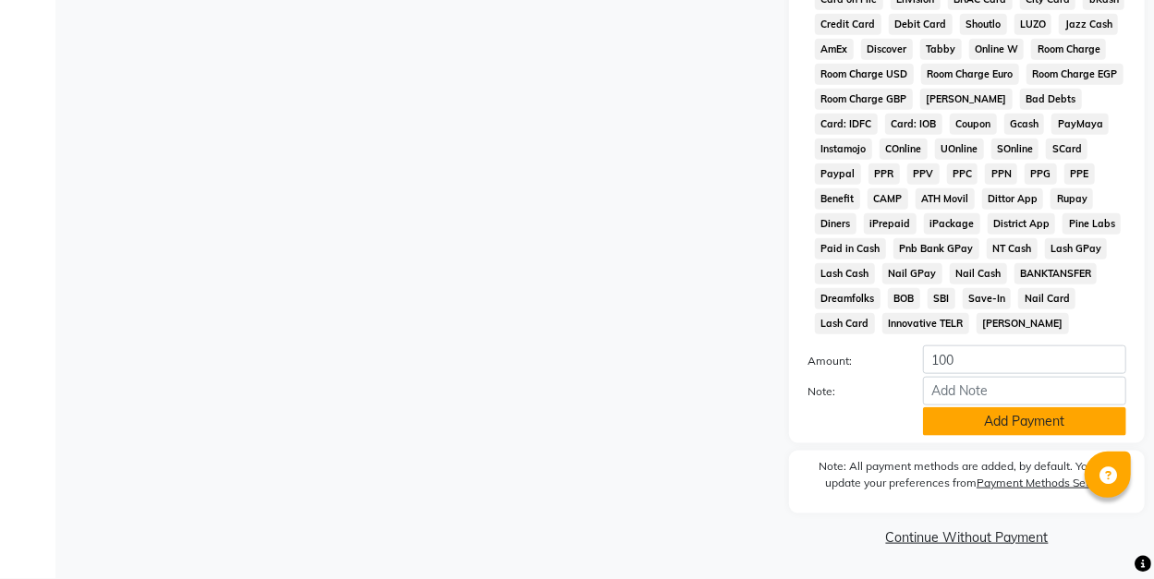
click at [986, 433] on button "Add Payment" at bounding box center [1024, 421] width 203 height 29
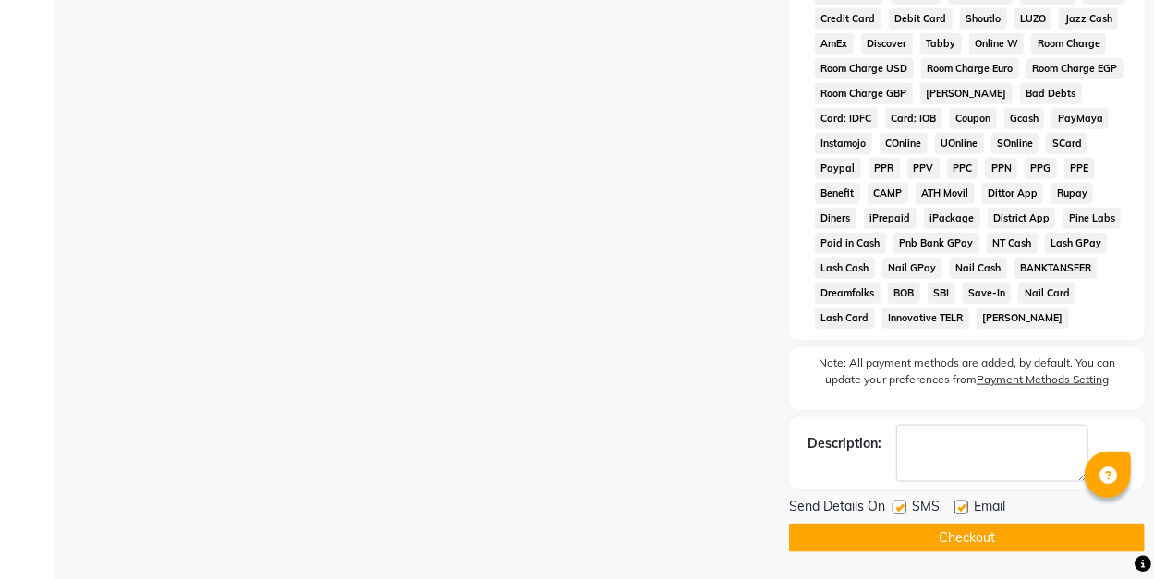
drag, startPoint x: 976, startPoint y: 547, endPoint x: 998, endPoint y: 495, distance: 56.3
click at [976, 547] on button "Checkout" at bounding box center [967, 538] width 356 height 29
